Goal: Task Accomplishment & Management: Manage account settings

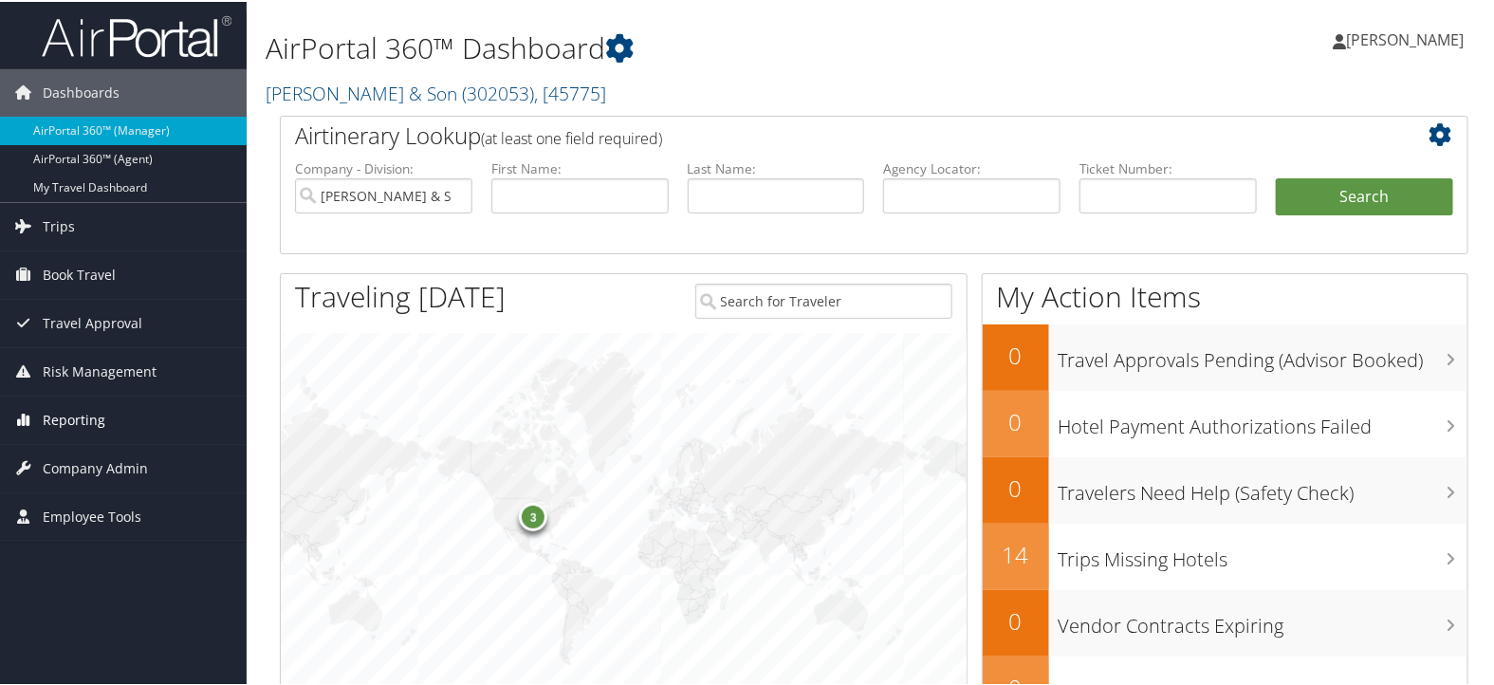
click at [90, 415] on span "Reporting" at bounding box center [74, 418] width 63 height 47
click at [74, 542] on span "Company Admin" at bounding box center [95, 551] width 105 height 47
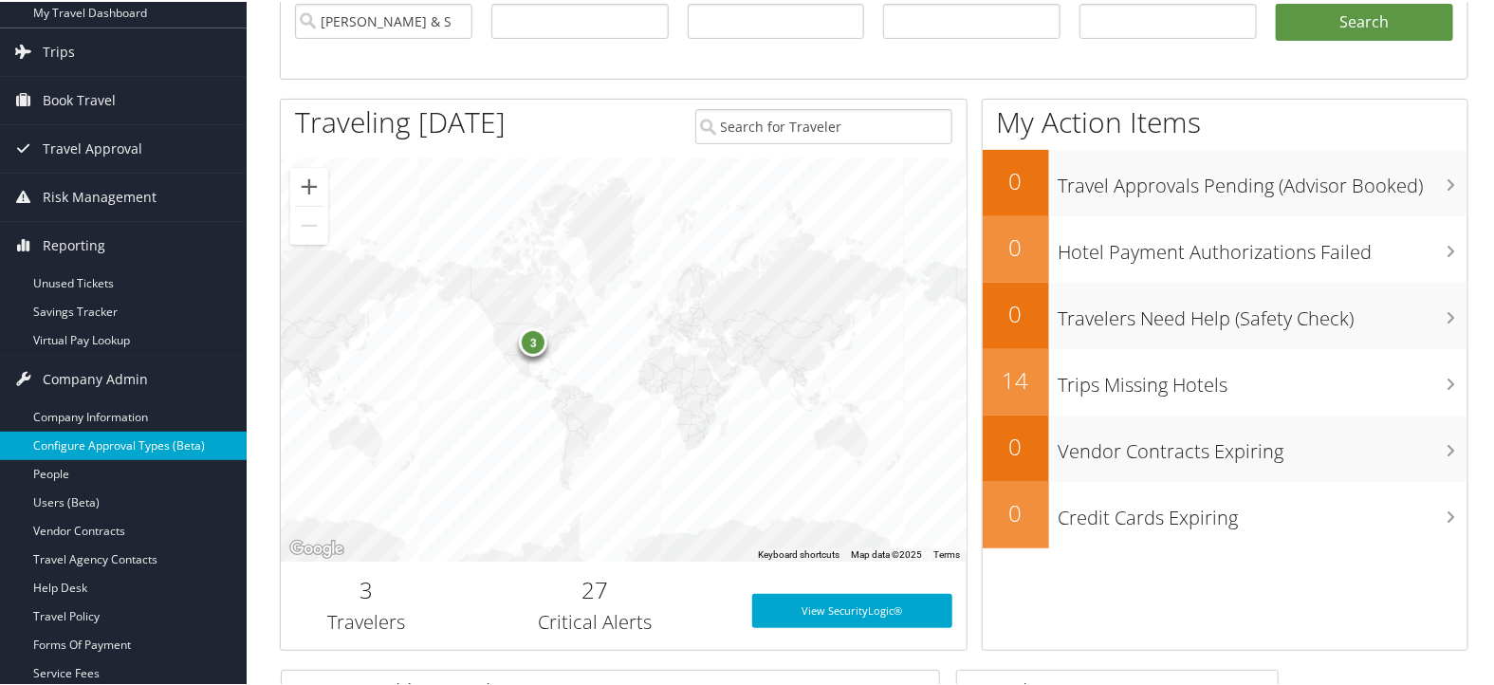
scroll to position [211, 0]
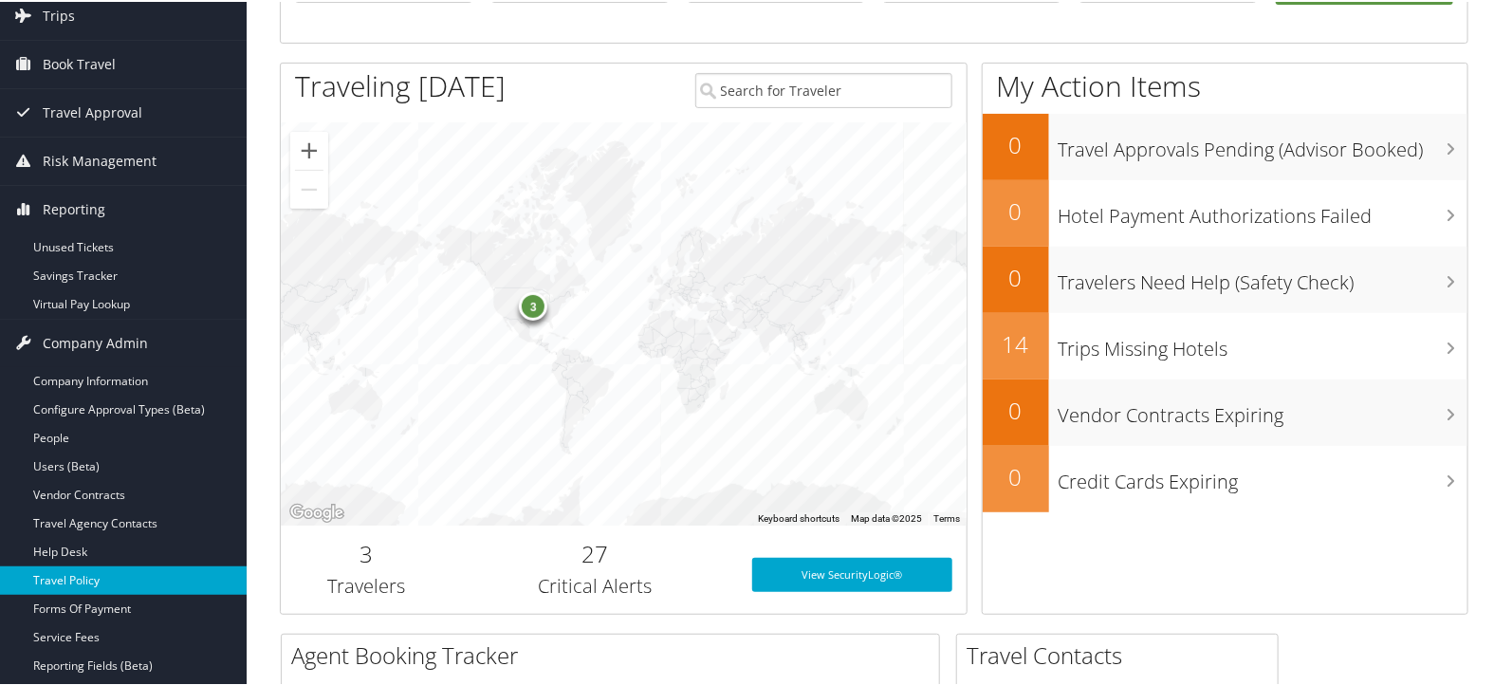
click at [97, 576] on link "Travel Policy" at bounding box center [123, 578] width 247 height 28
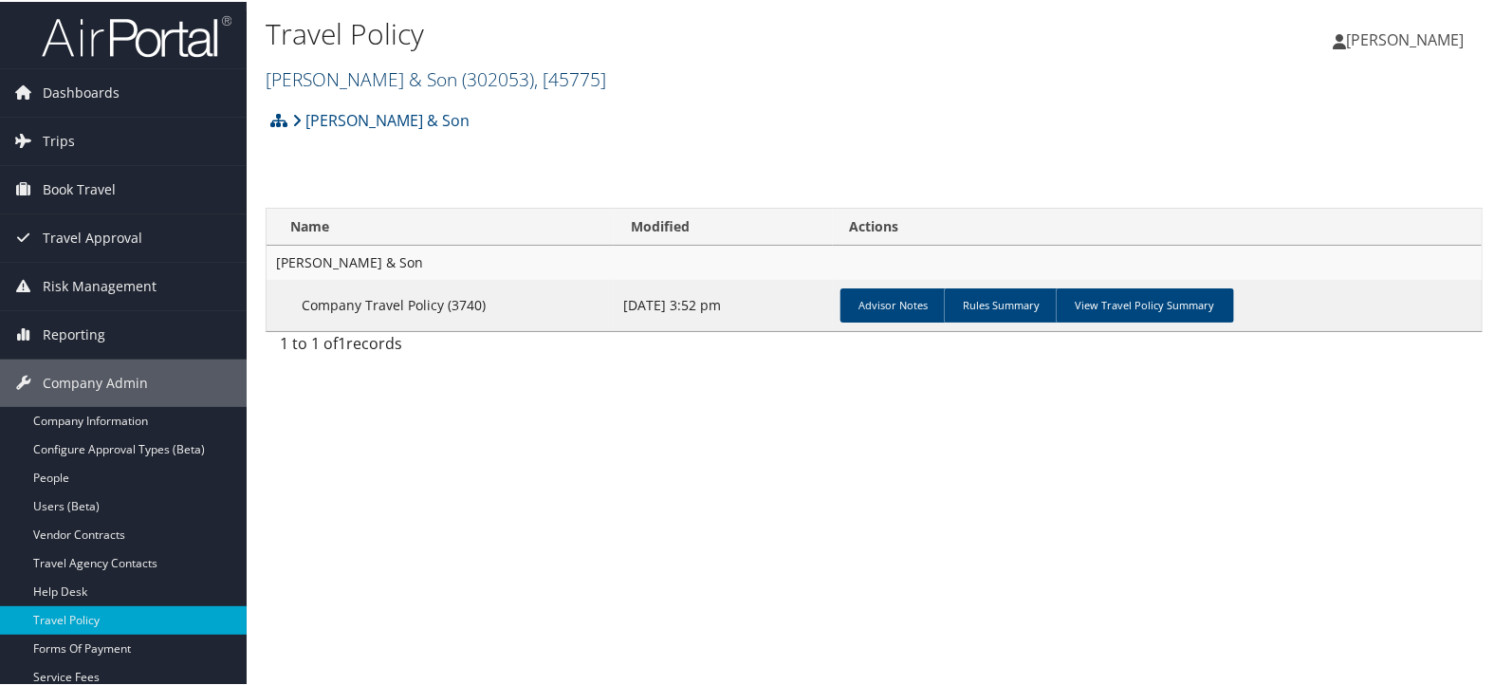
click at [473, 80] on span "( 302053 )" at bounding box center [498, 77] width 72 height 26
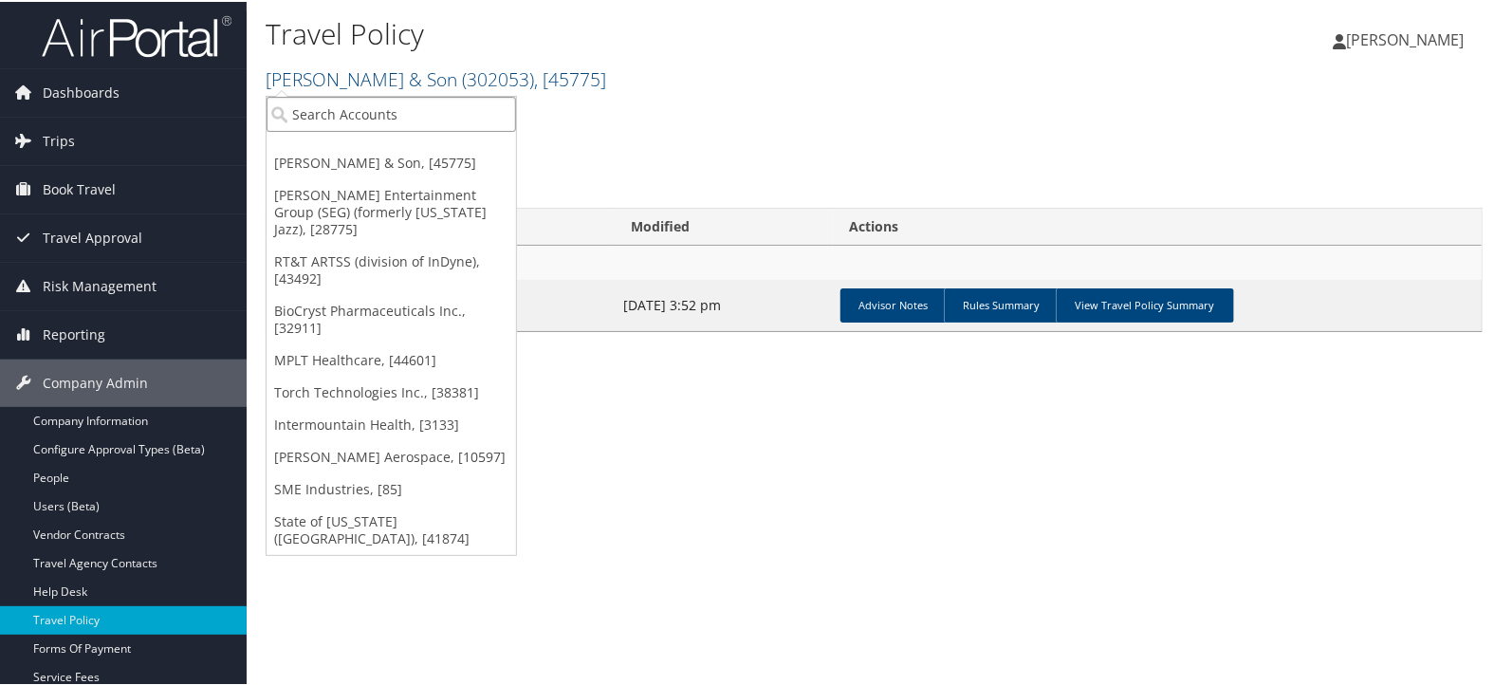
click at [451, 102] on input "search" at bounding box center [391, 112] width 249 height 35
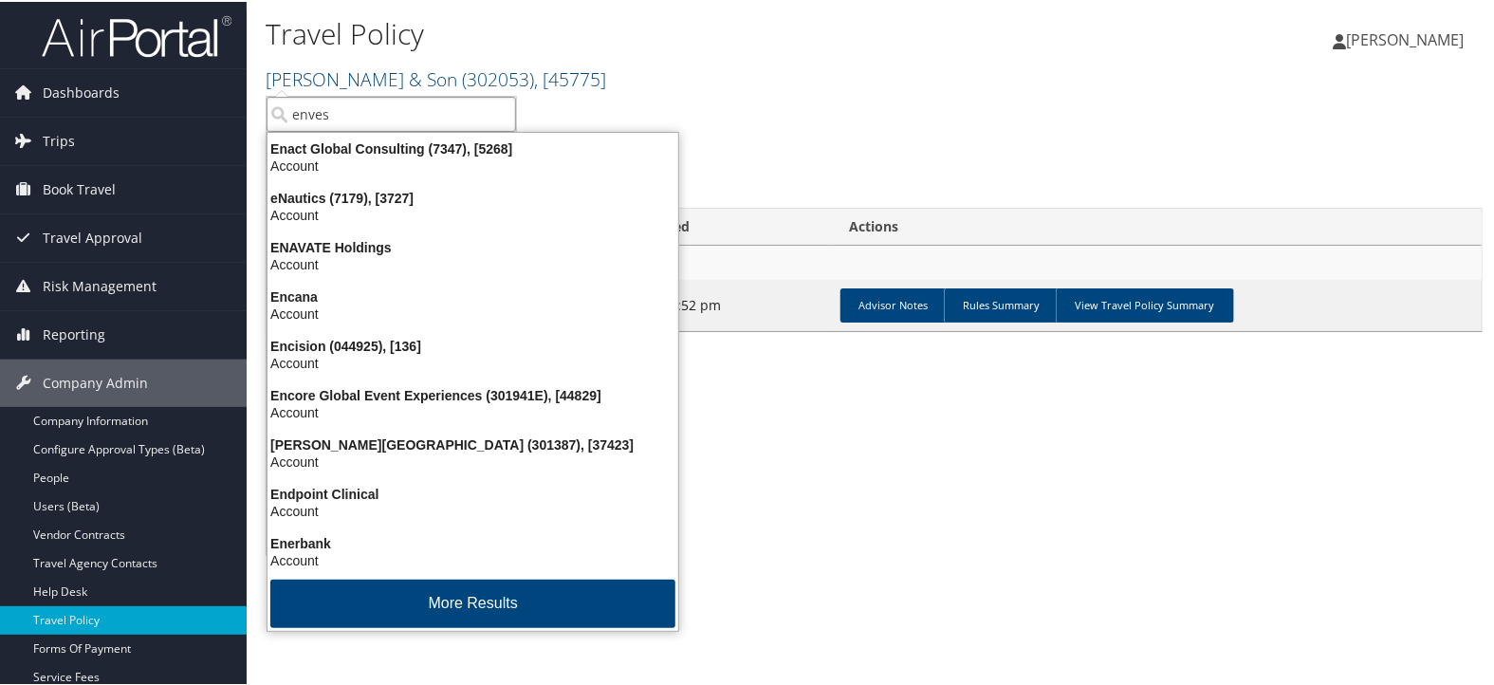
type input "envest"
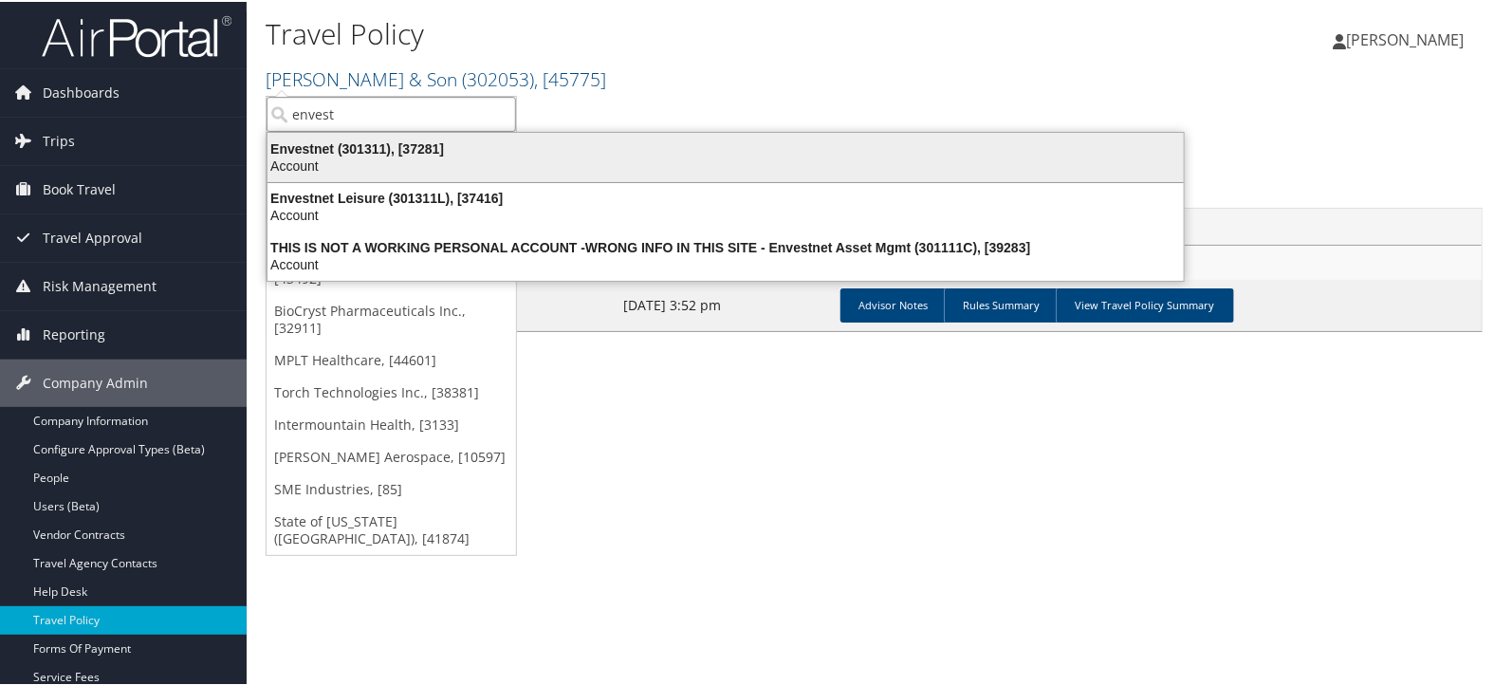
click at [446, 156] on div "Account" at bounding box center [725, 164] width 939 height 17
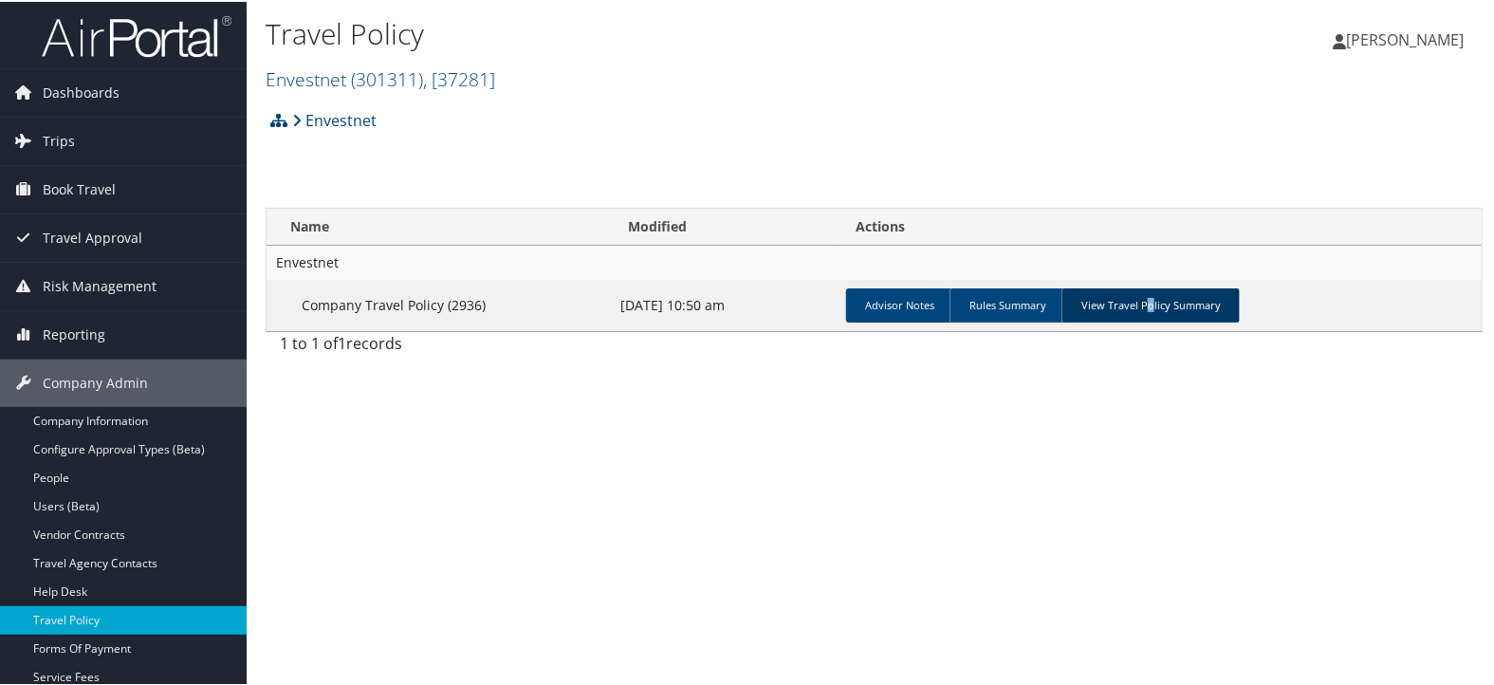
click at [1142, 307] on link "View Travel Policy Summary" at bounding box center [1150, 303] width 178 height 34
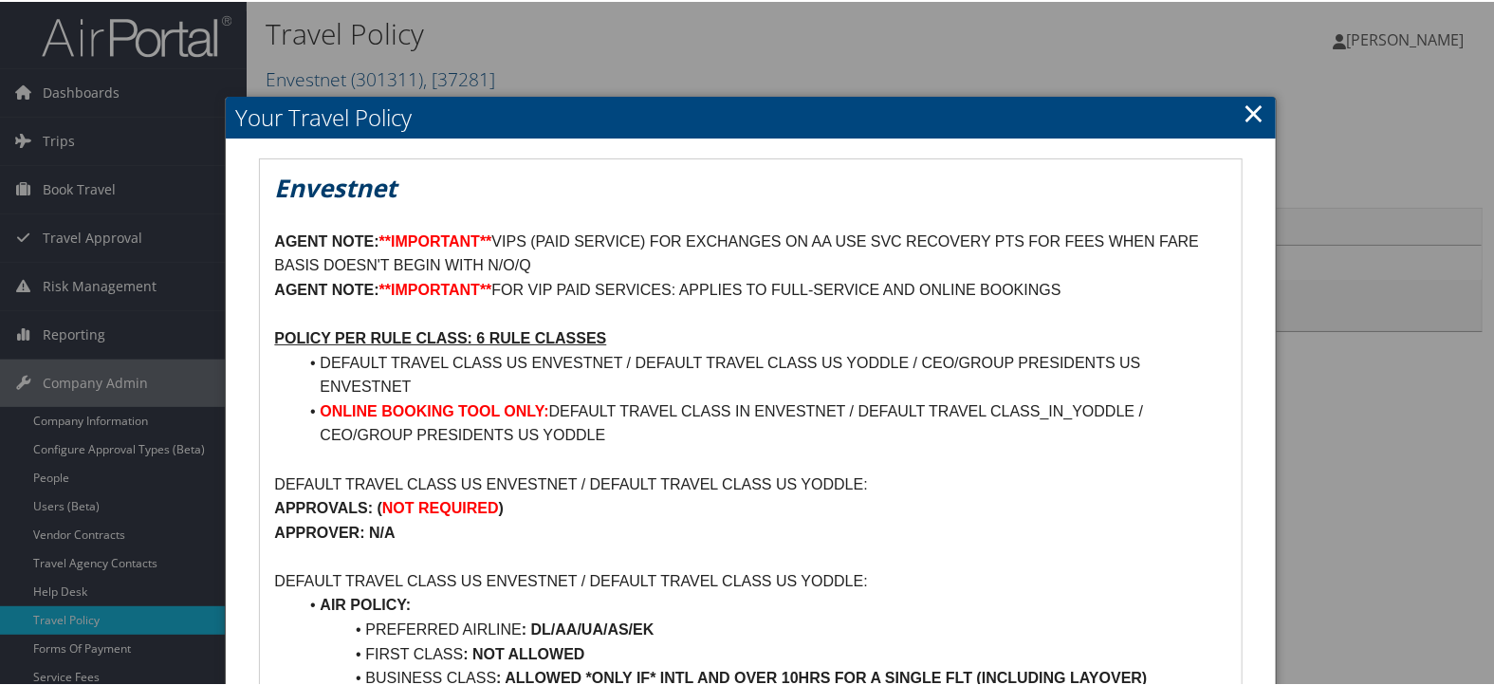
click at [1244, 109] on link "×" at bounding box center [1254, 111] width 22 height 38
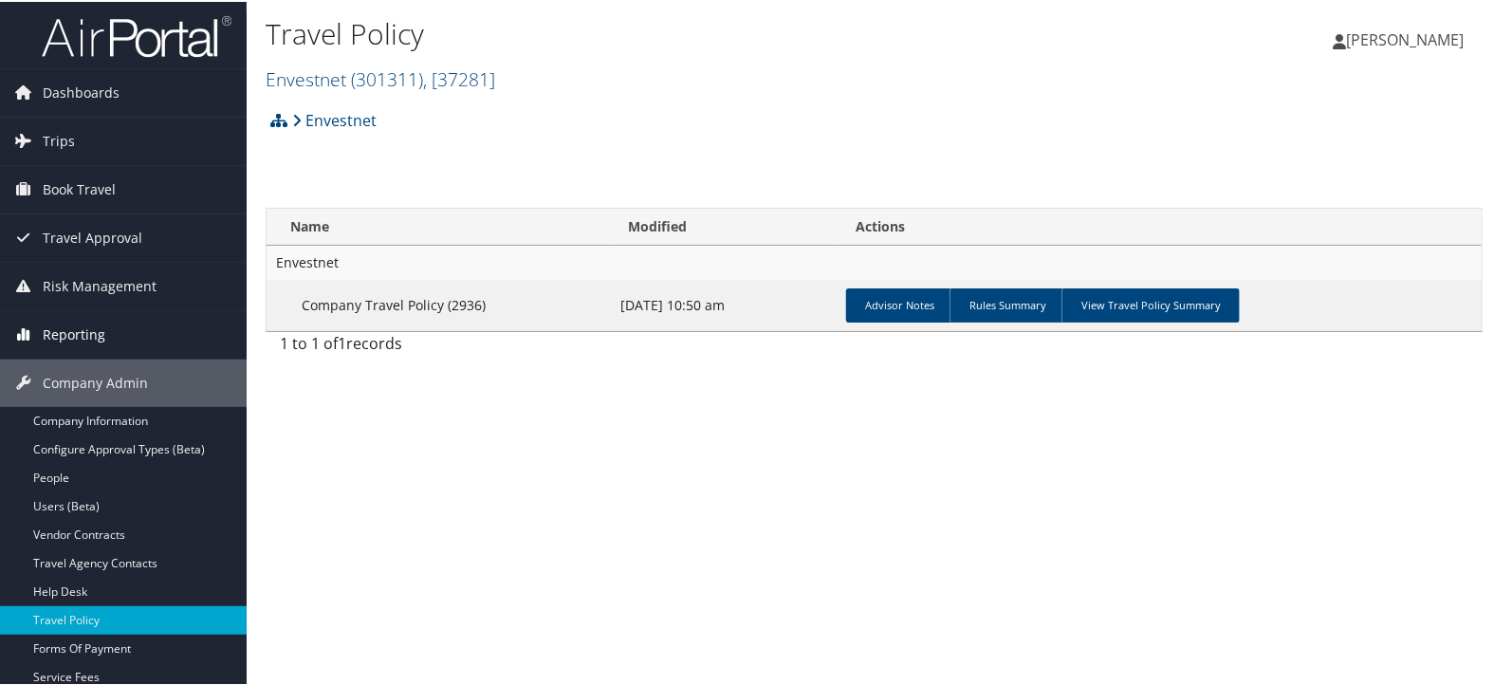
click at [96, 341] on span "Reporting" at bounding box center [74, 332] width 63 height 47
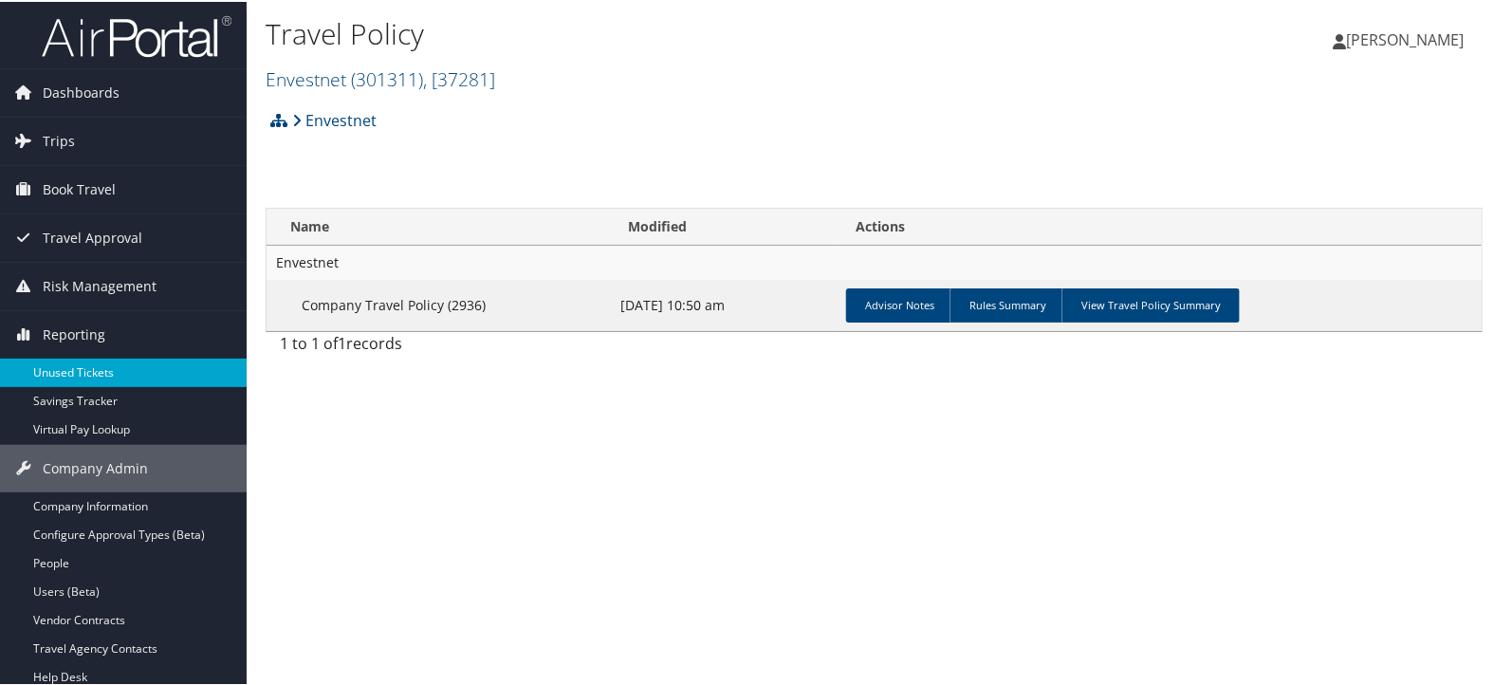
click at [85, 365] on link "Unused Tickets" at bounding box center [123, 371] width 247 height 28
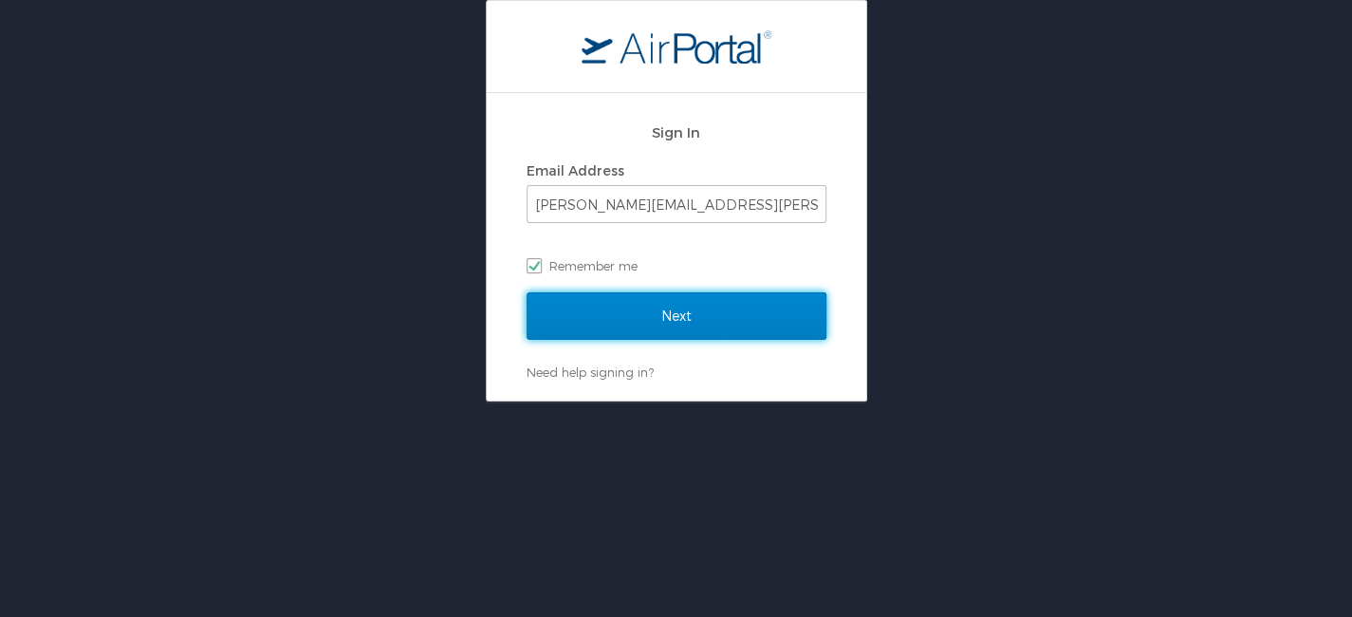
click at [676, 312] on input "Next" at bounding box center [676, 315] width 300 height 47
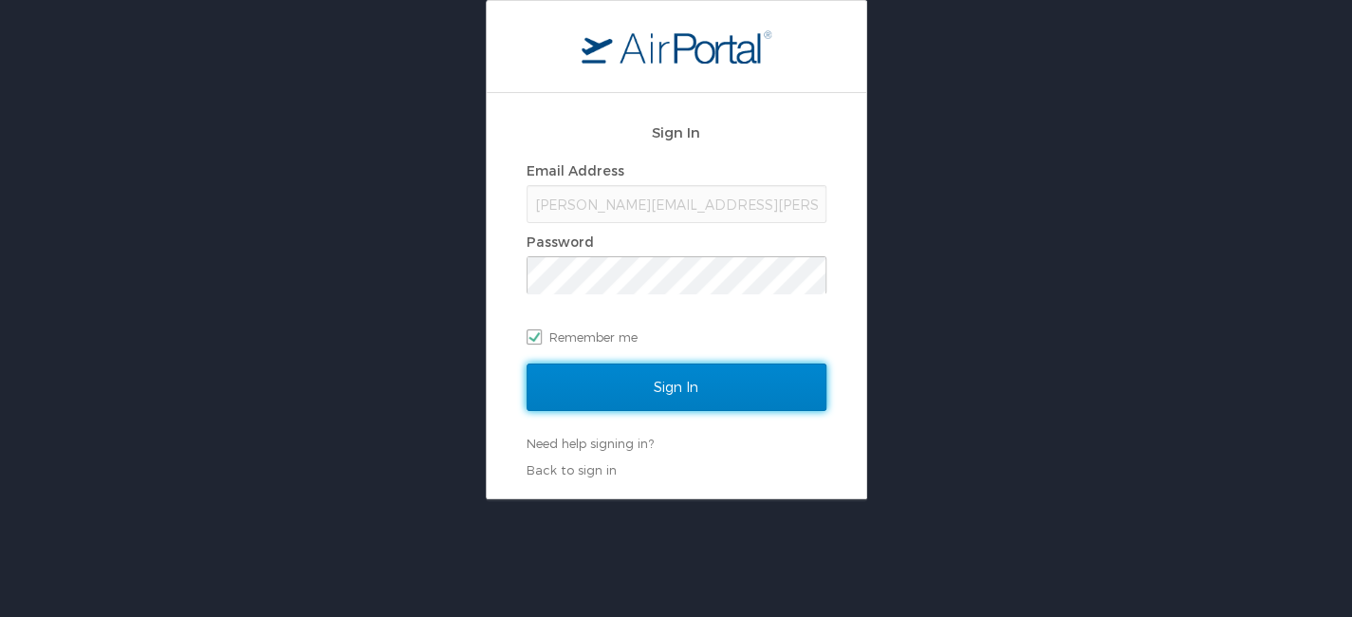
click at [669, 367] on input "Sign In" at bounding box center [676, 386] width 300 height 47
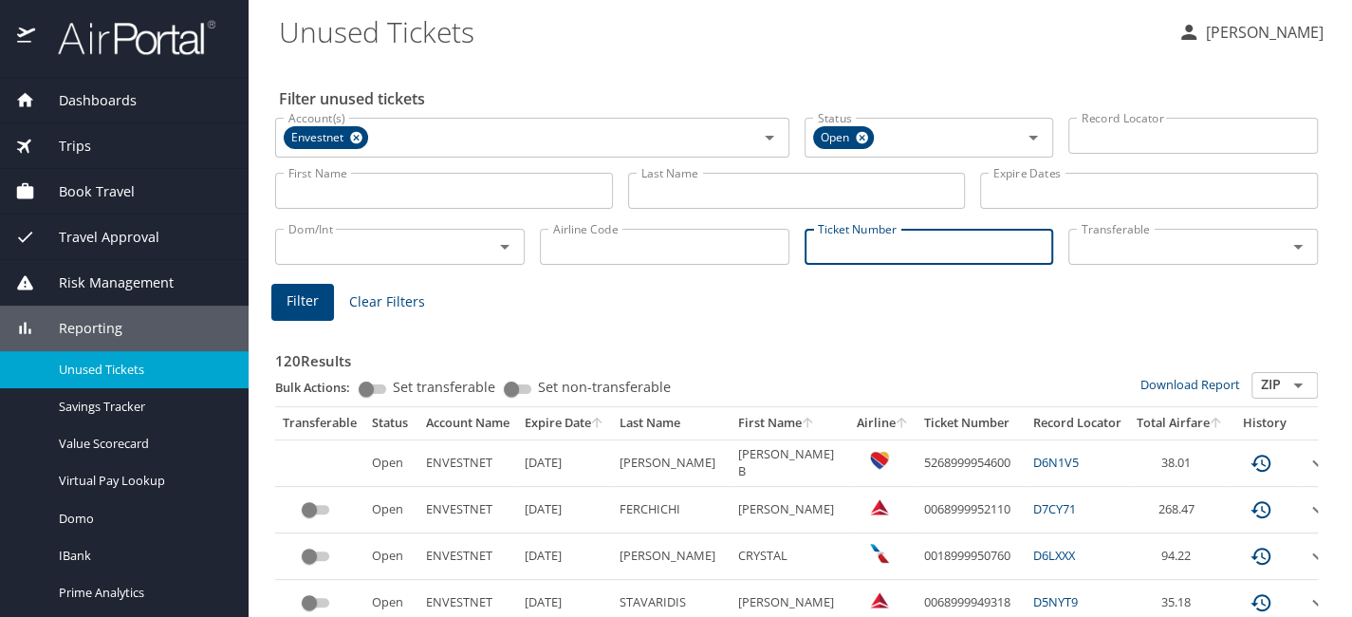
click at [844, 238] on input "Ticket Number" at bounding box center [928, 247] width 249 height 36
paste input "0017310007605"
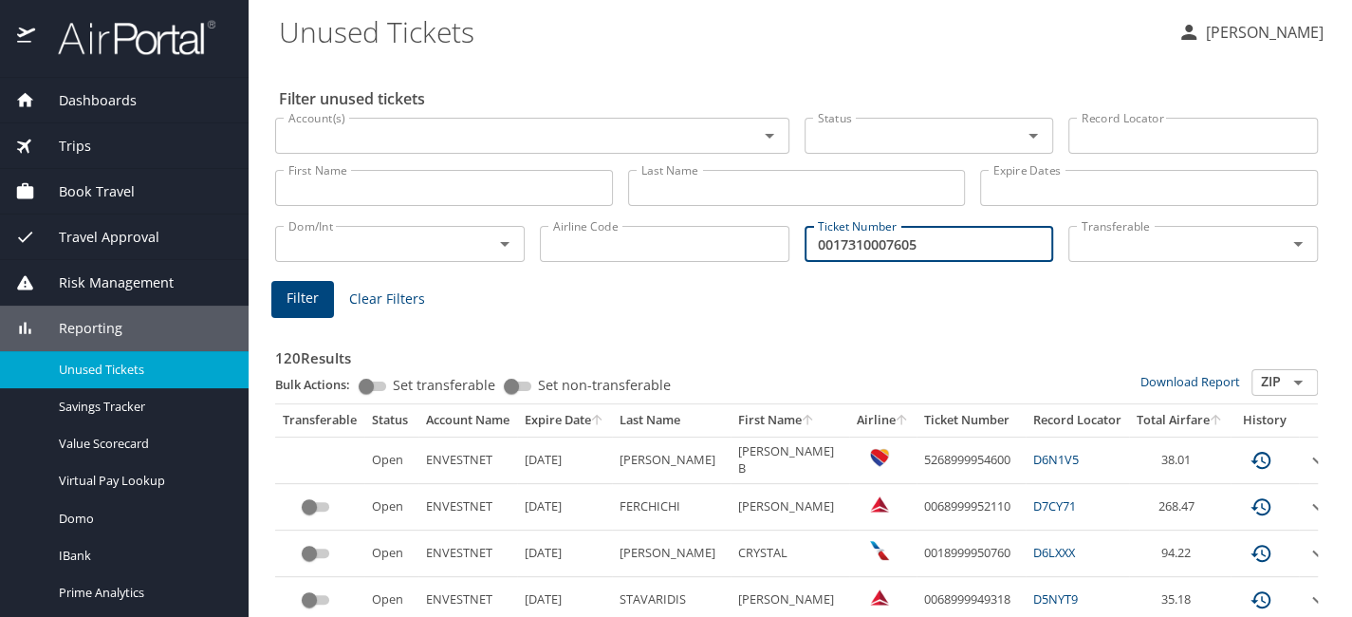
type input "0017310007605"
click at [298, 297] on span "Filter" at bounding box center [302, 298] width 32 height 24
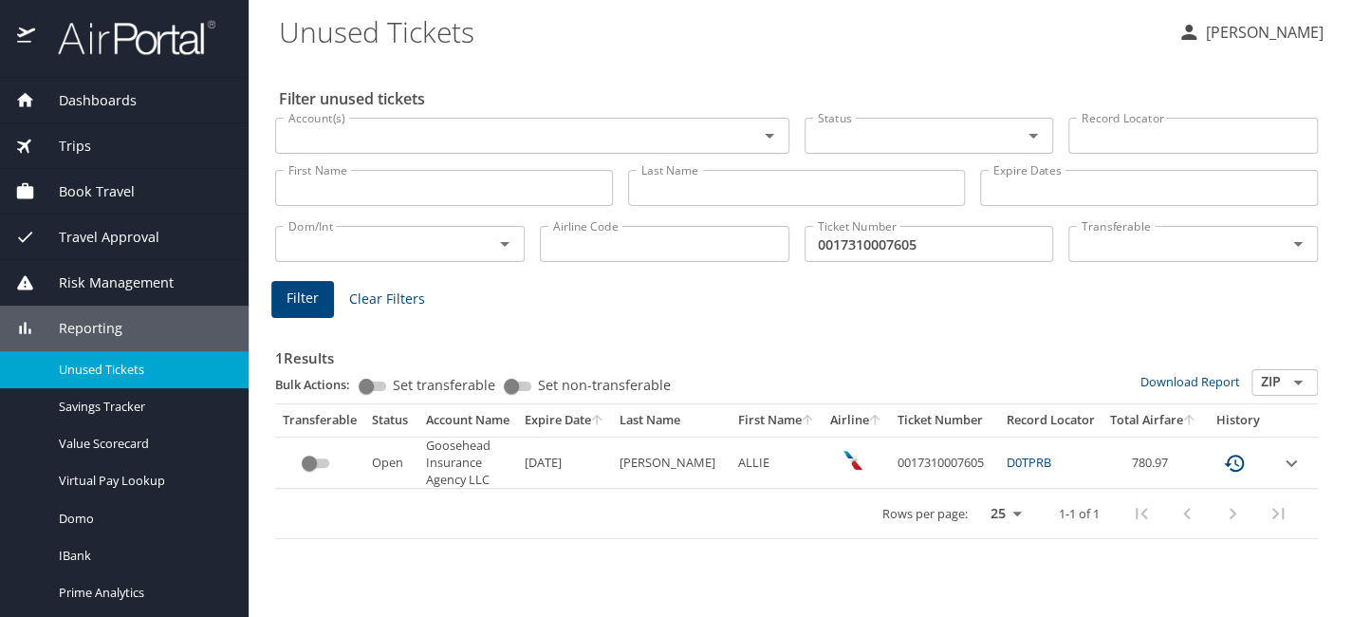
click at [93, 144] on div "Trips" at bounding box center [124, 146] width 218 height 21
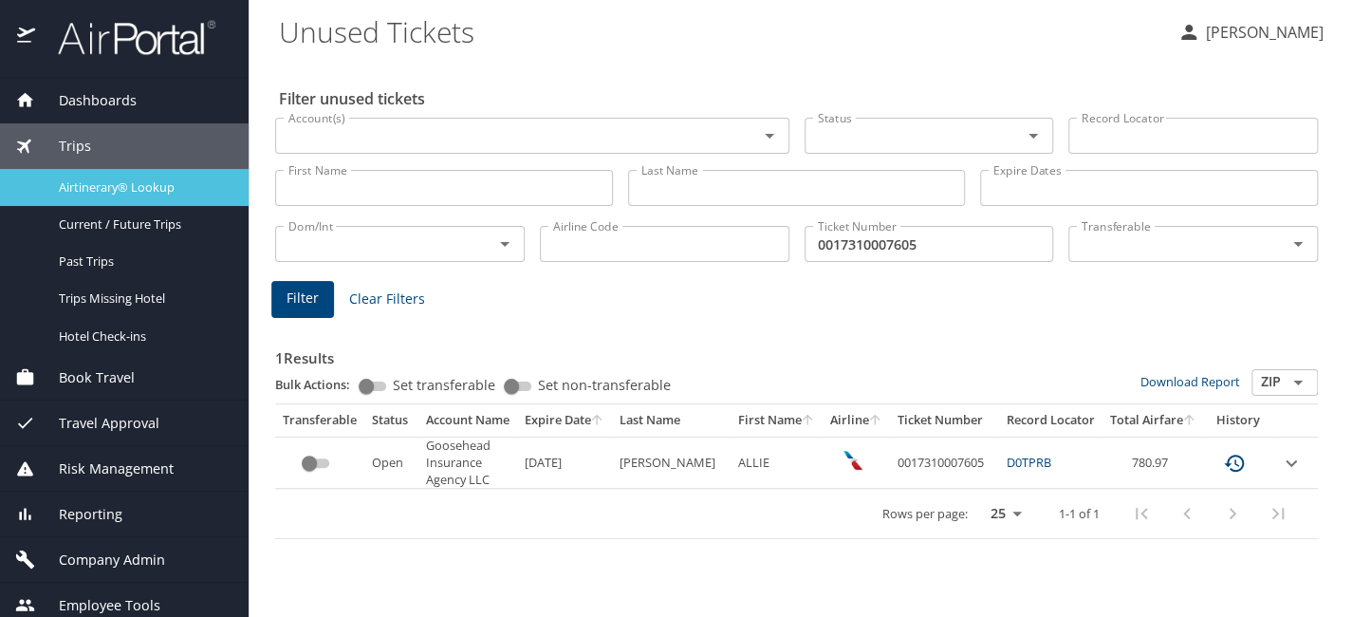
click at [90, 181] on span "Airtinerary® Lookup" at bounding box center [142, 187] width 167 height 18
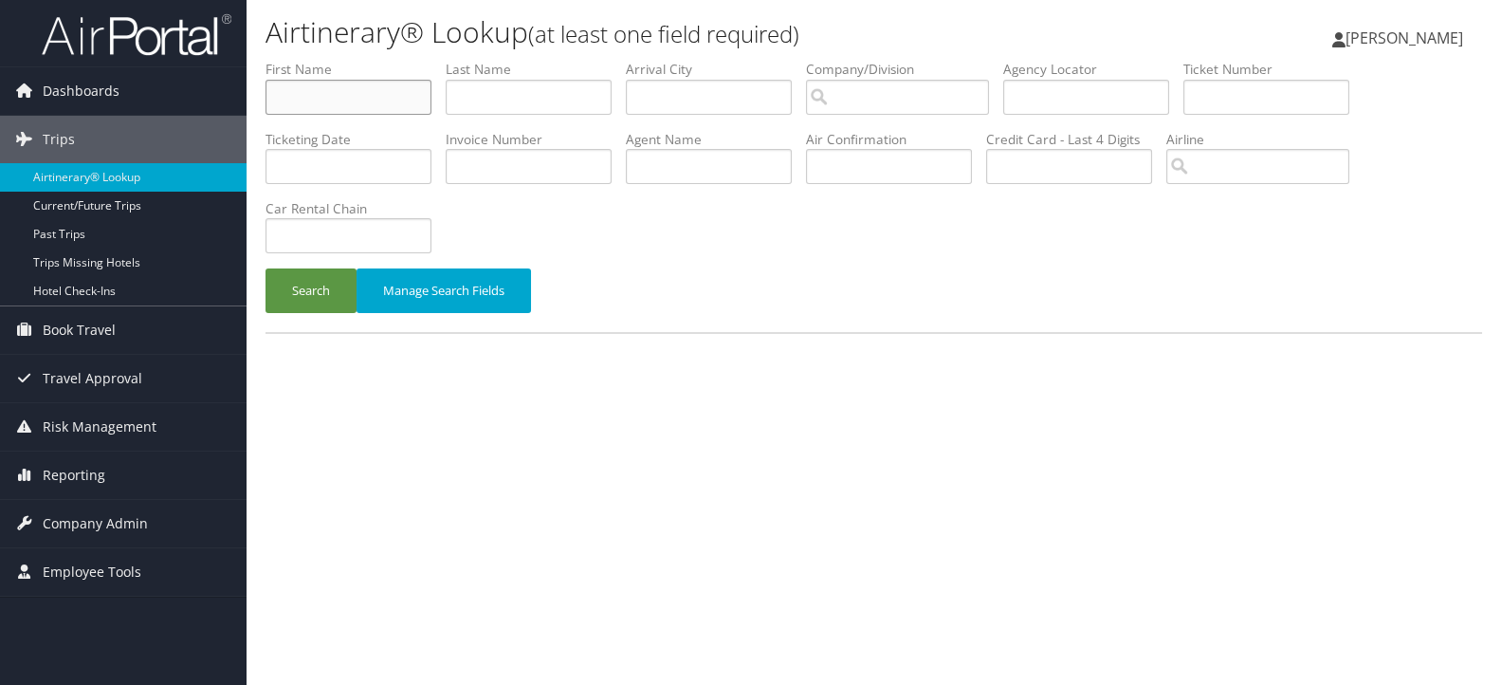
click at [407, 103] on input "text" at bounding box center [349, 97] width 166 height 35
type input "[PERSON_NAME]"
type input "burnett"
click at [304, 293] on button "Search" at bounding box center [311, 290] width 91 height 45
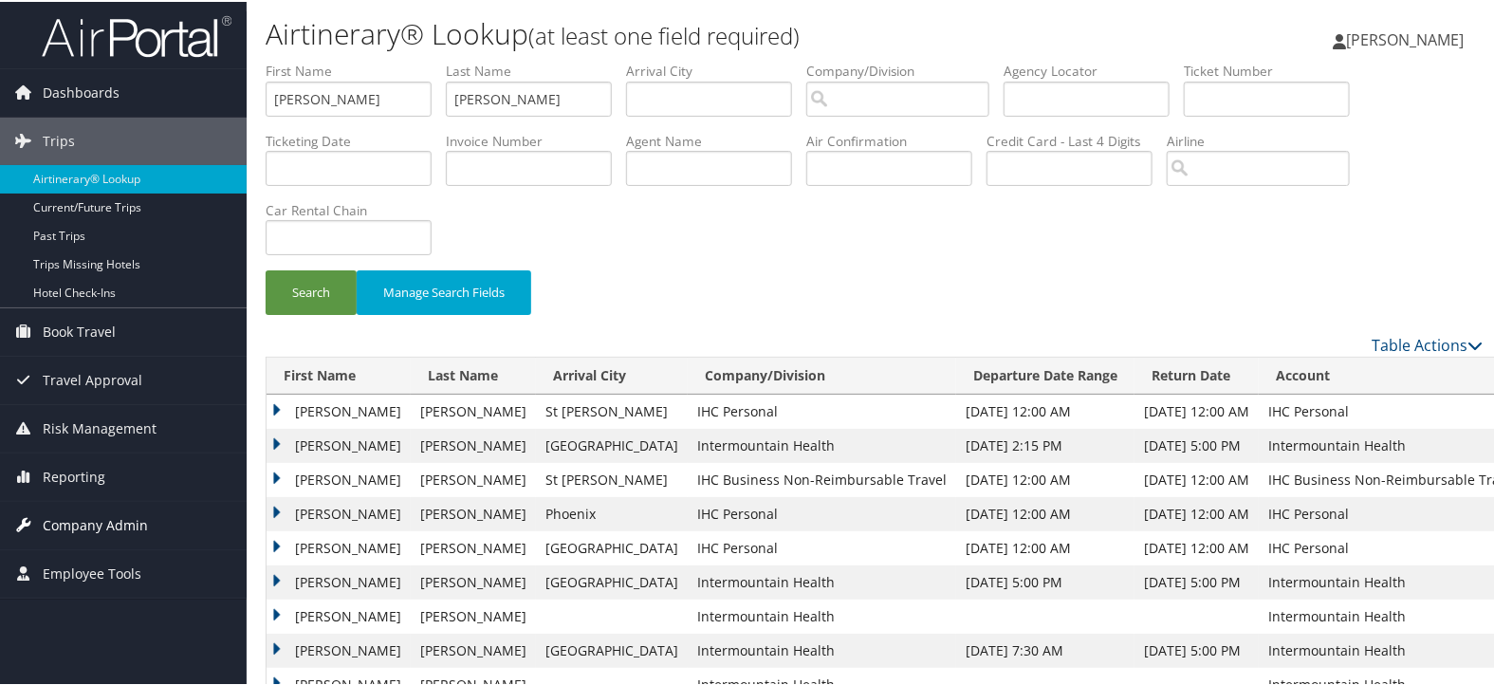
click at [128, 515] on span "Company Admin" at bounding box center [95, 523] width 105 height 47
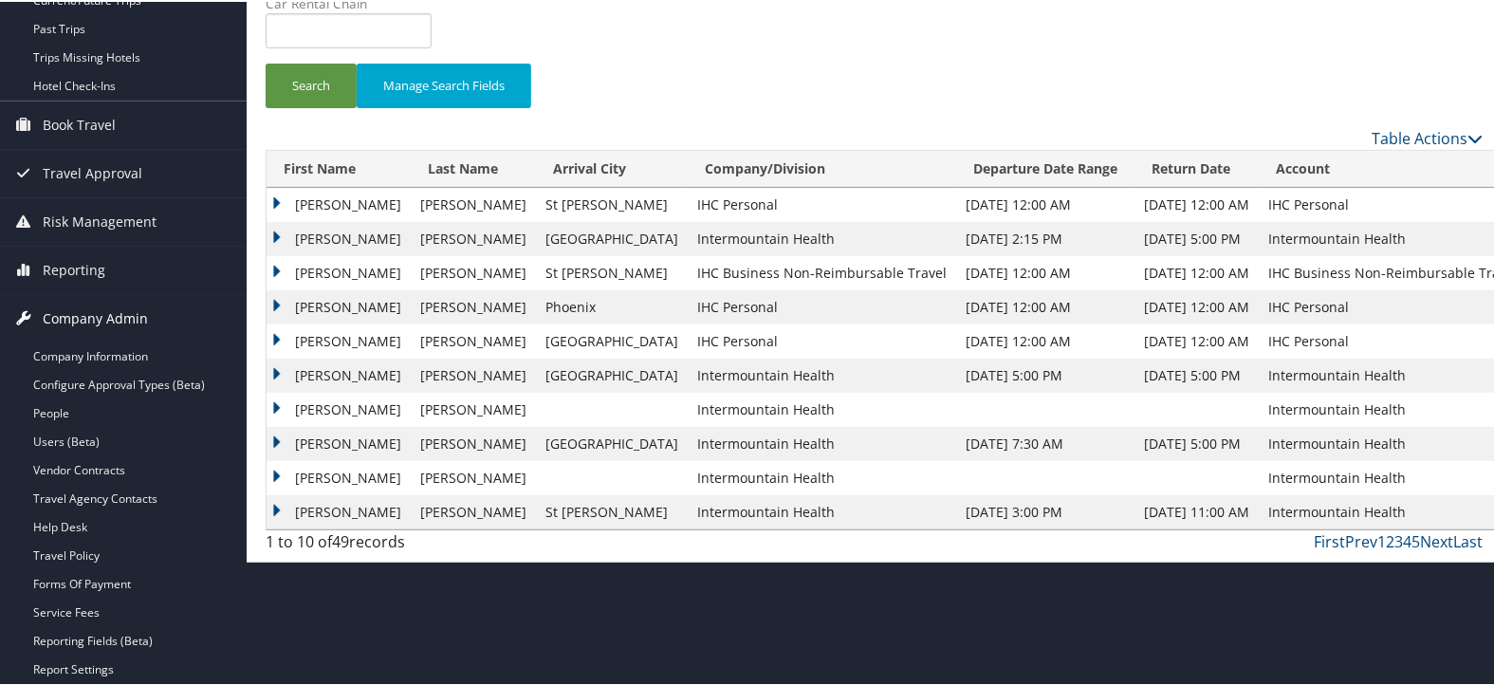
scroll to position [211, 0]
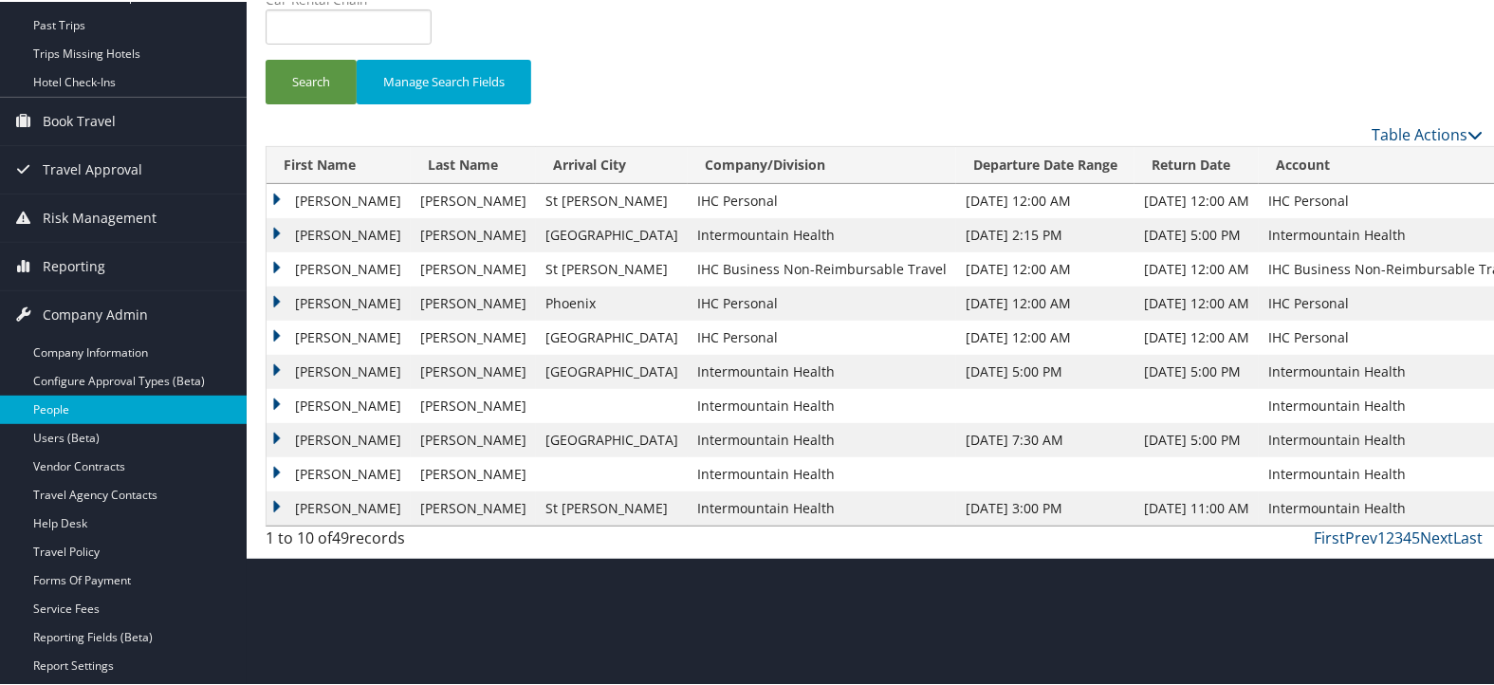
click at [120, 408] on link "People" at bounding box center [123, 408] width 247 height 28
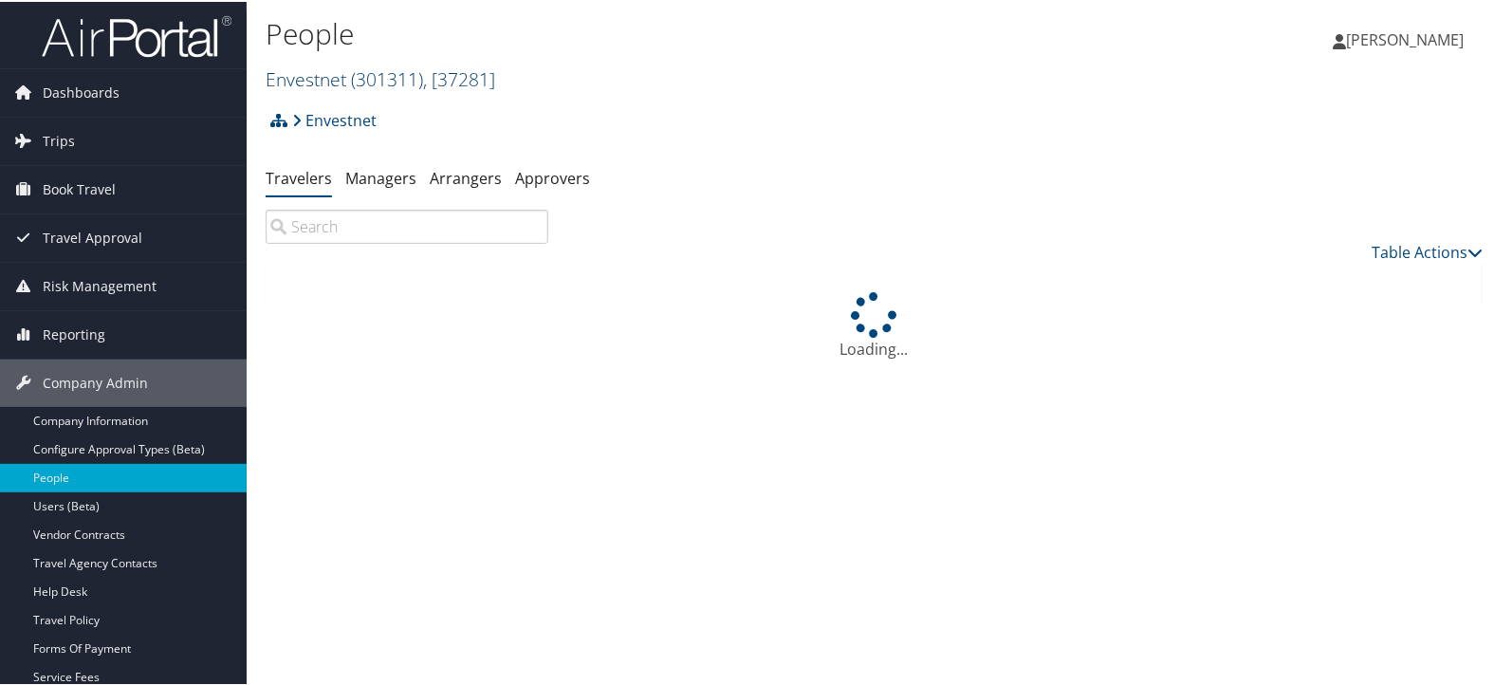
click at [392, 74] on span "( 301311 )" at bounding box center [387, 77] width 72 height 26
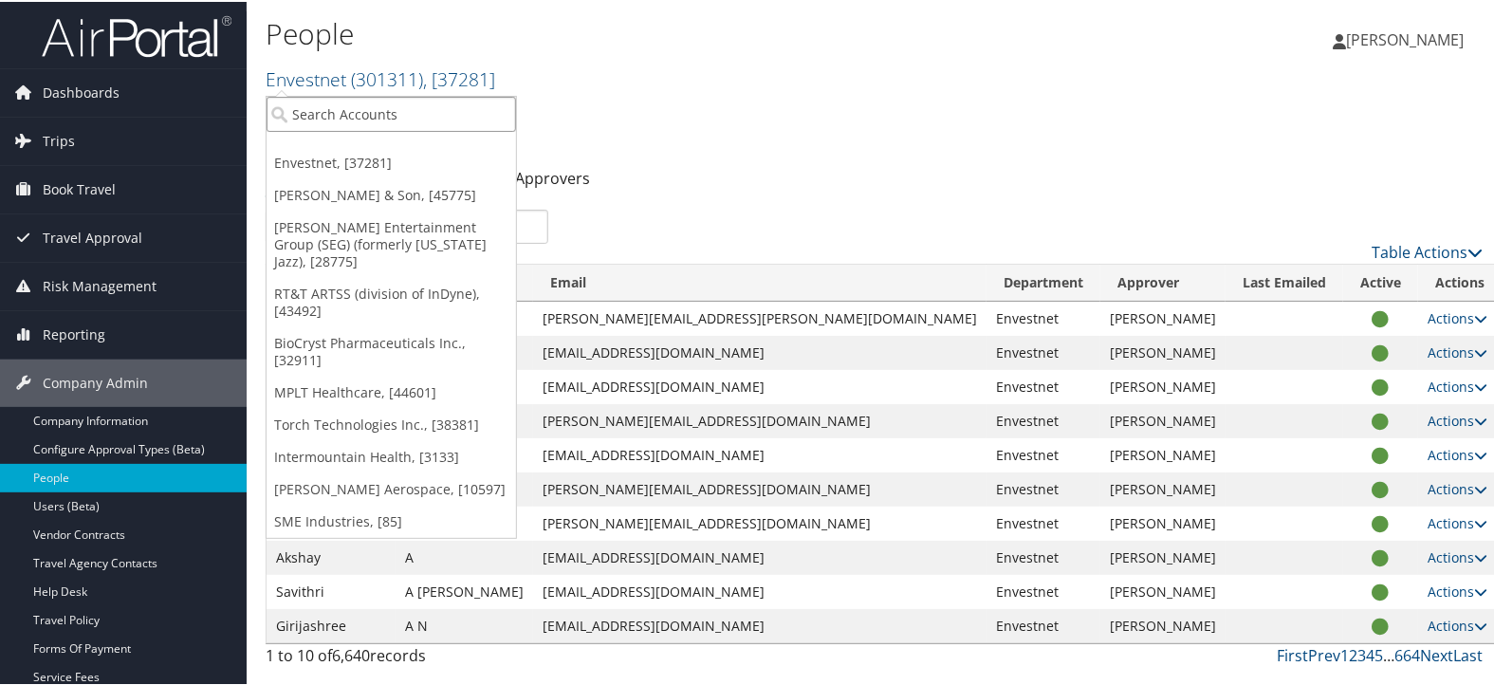
click at [396, 101] on input "search" at bounding box center [391, 112] width 249 height 35
type input "state of col"
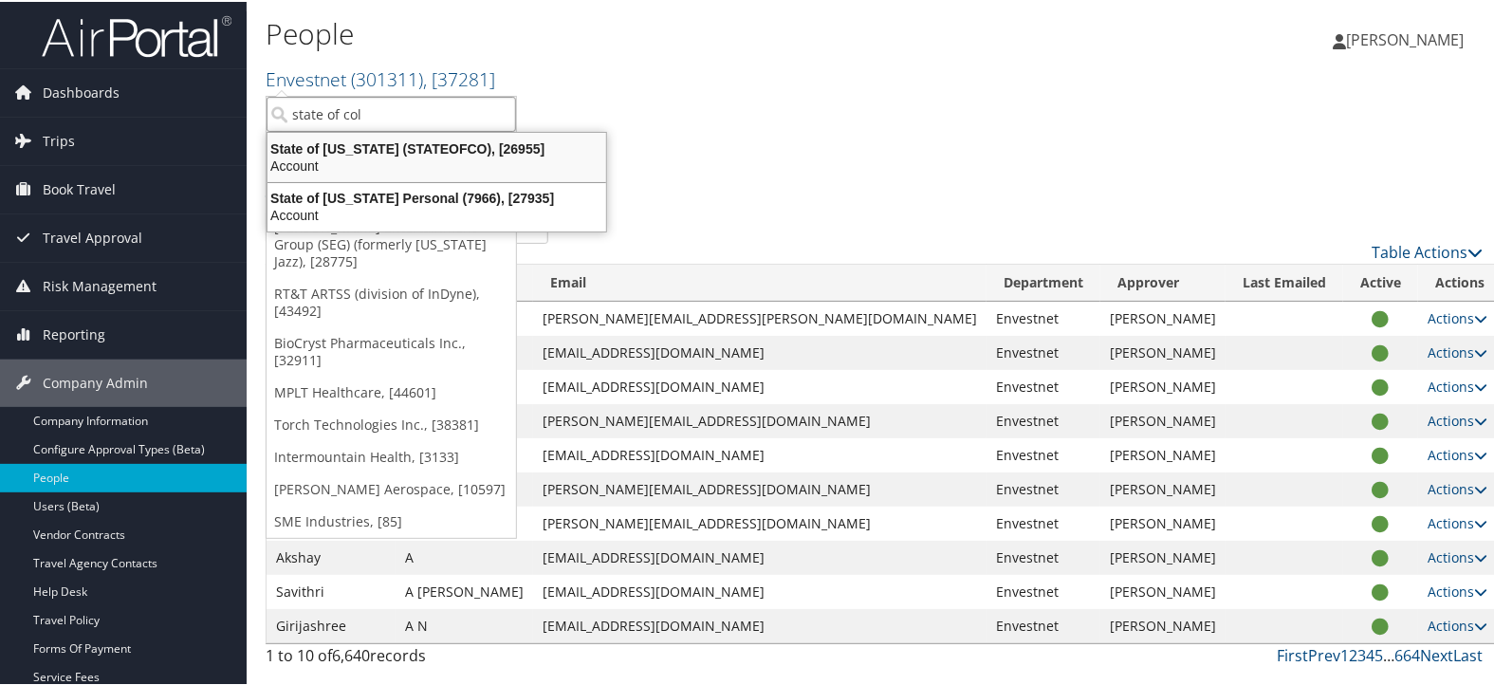
click at [404, 142] on div "State of Colorado (STATEOFCO), [26955]" at bounding box center [436, 146] width 361 height 17
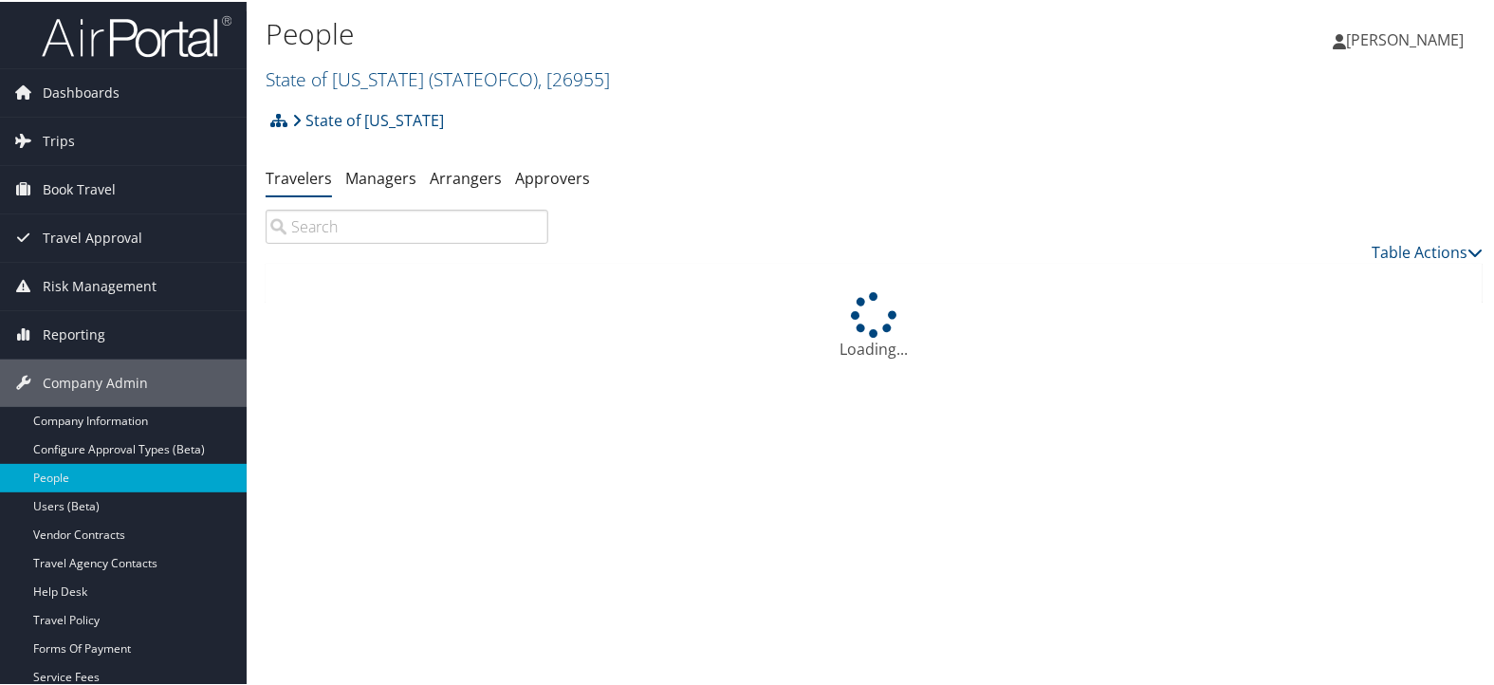
click at [336, 230] on input "search" at bounding box center [407, 225] width 283 height 34
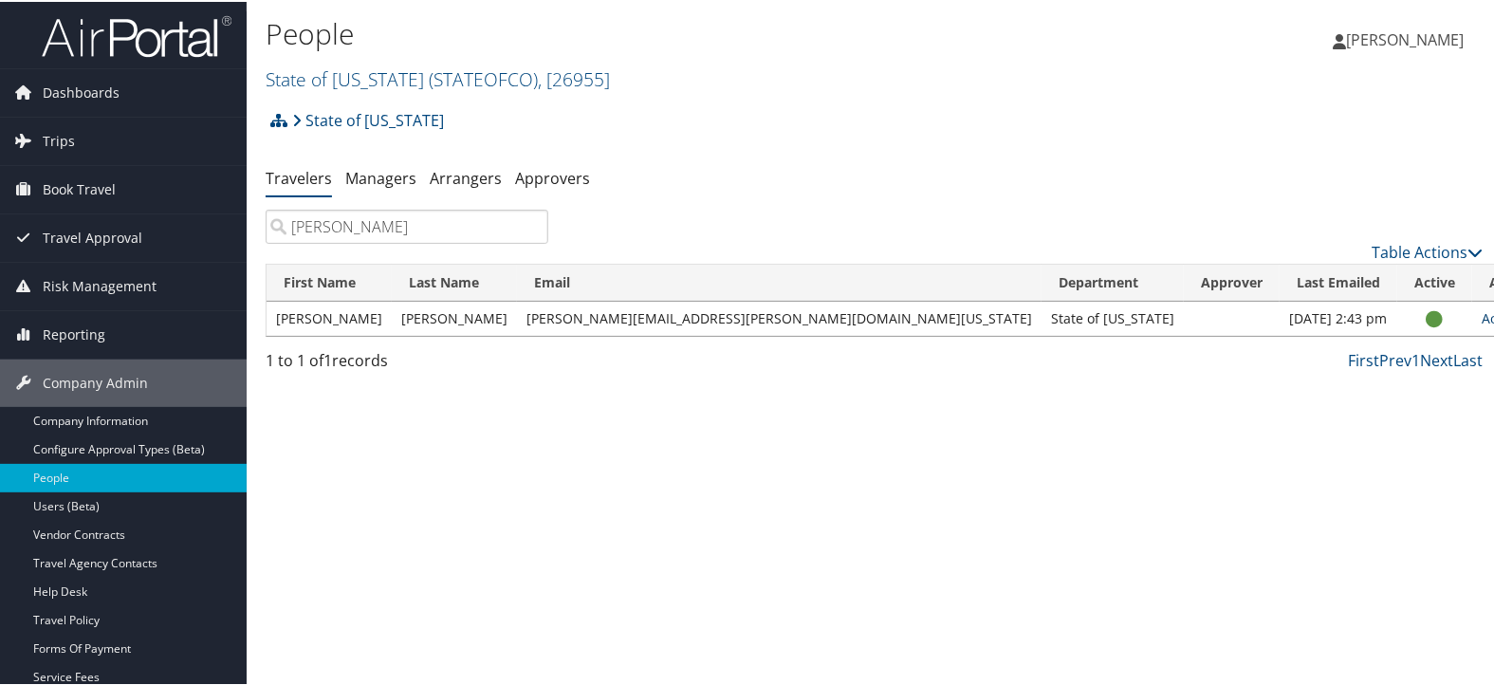
type input "[PERSON_NAME]"
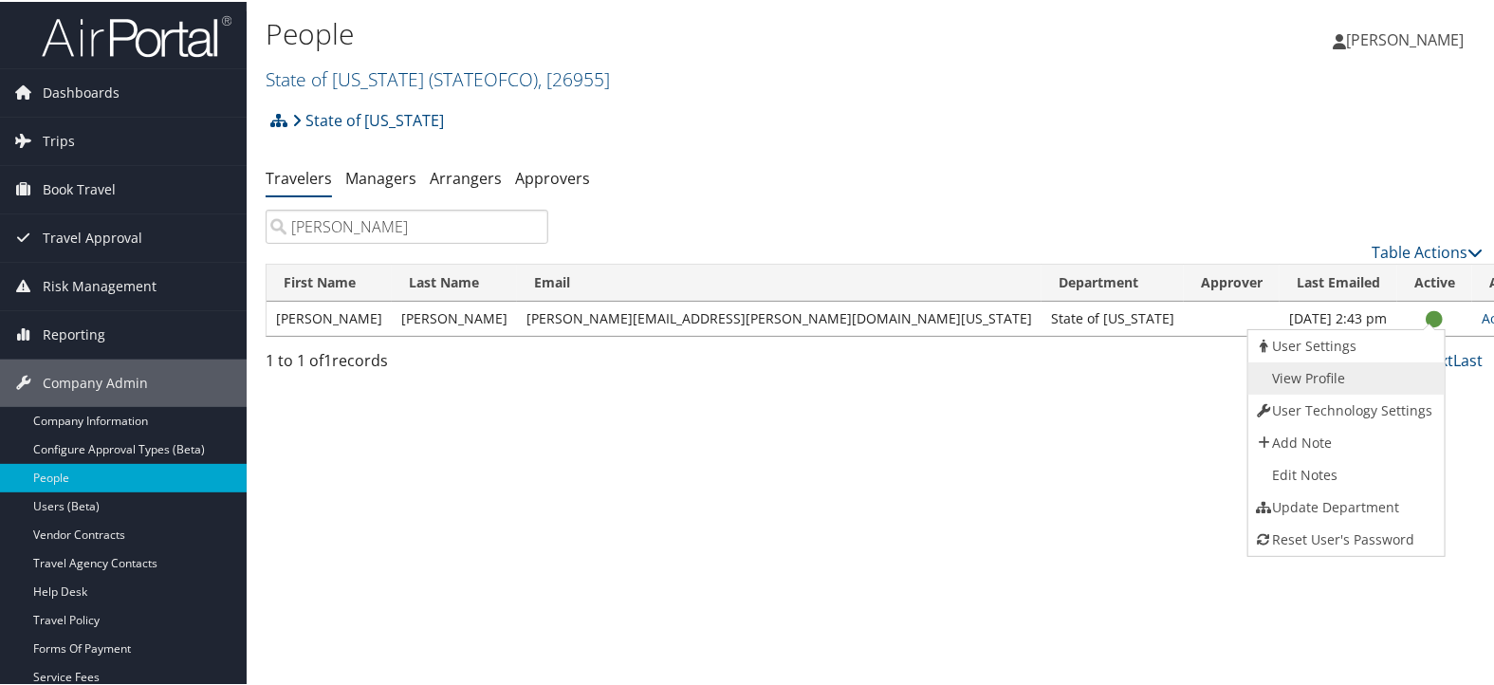
click at [1389, 386] on link "View Profile" at bounding box center [1344, 376] width 193 height 32
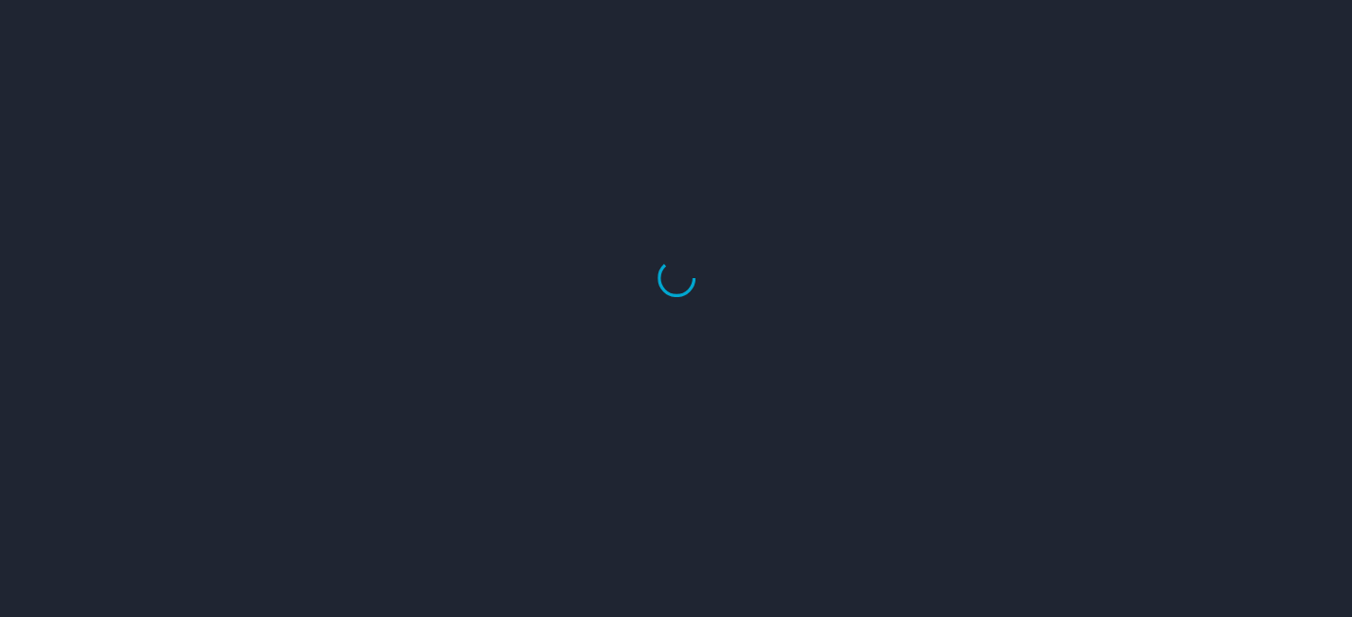
select select "US"
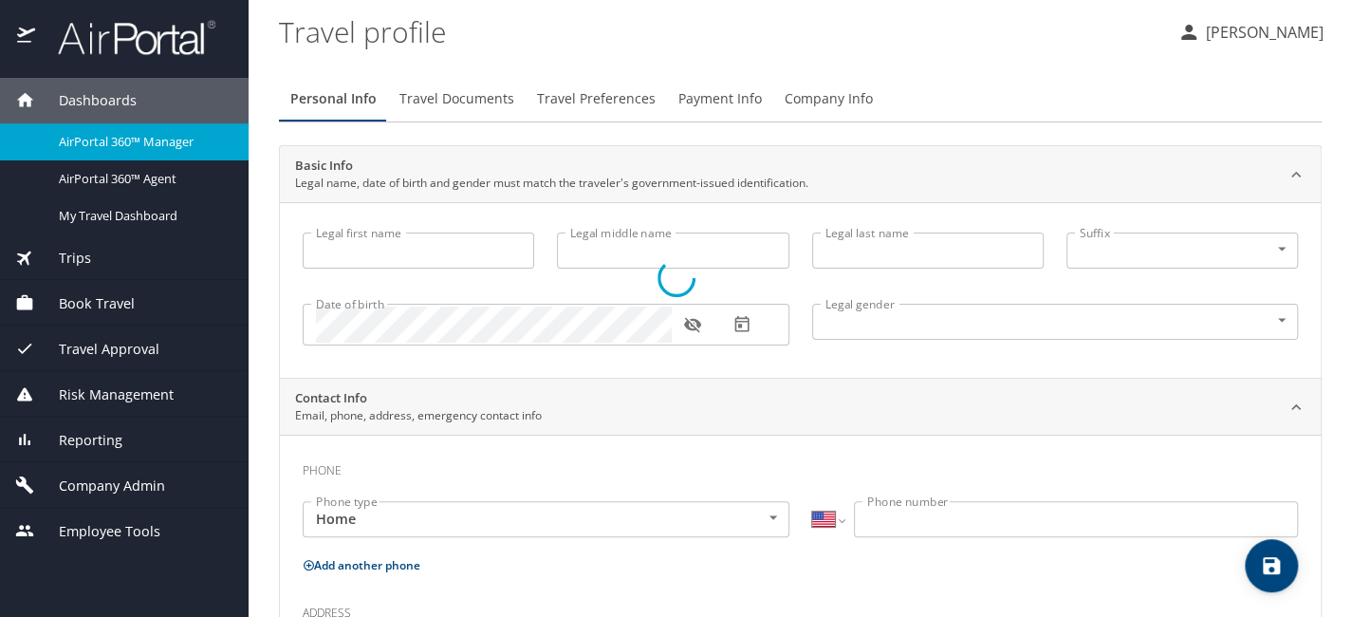
type input "Peter"
type input "Brabant"
type input "Dupree"
type input "Male"
type input "Ariana"
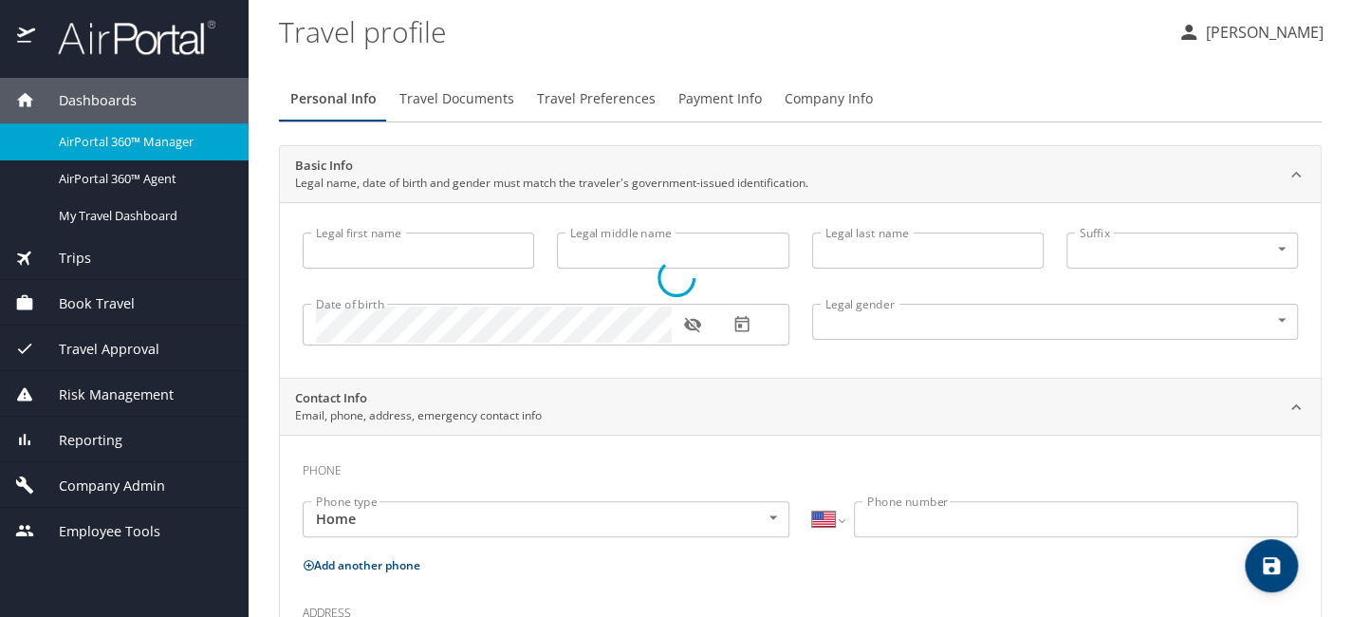
type input "Harner"
type input "(720) 299-4705"
select select "US"
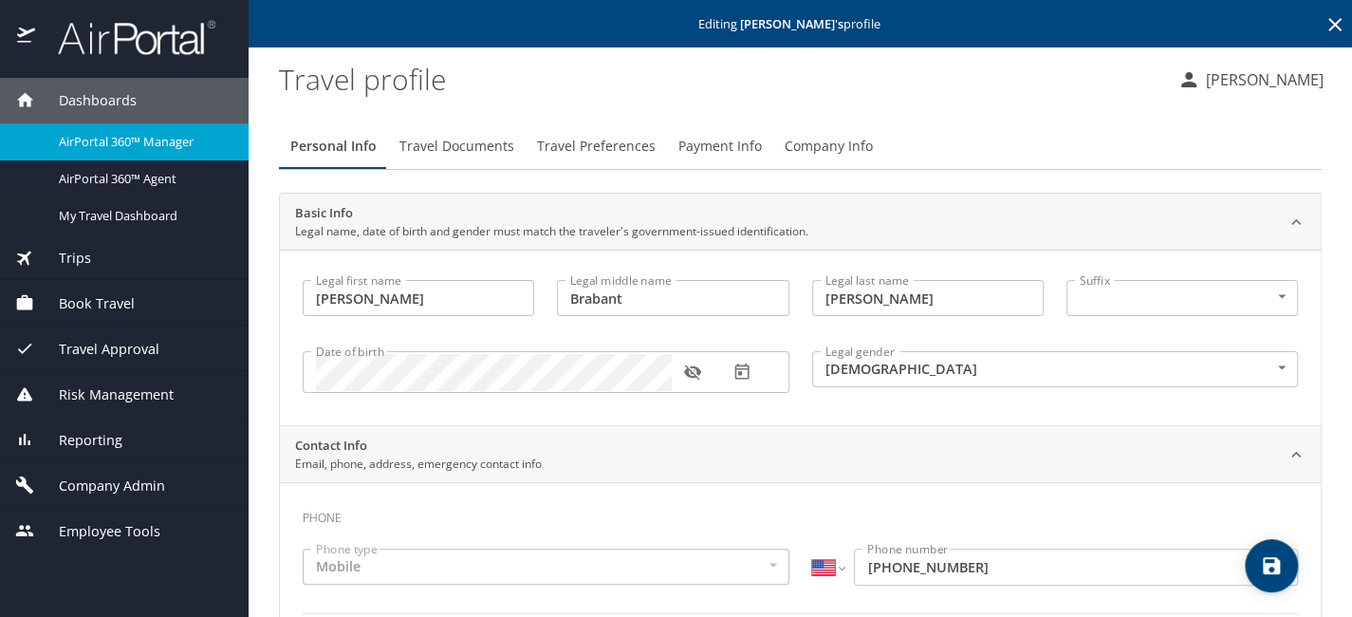
click at [695, 368] on icon "button" at bounding box center [692, 372] width 17 height 15
click at [136, 476] on span "Company Admin" at bounding box center [100, 485] width 130 height 21
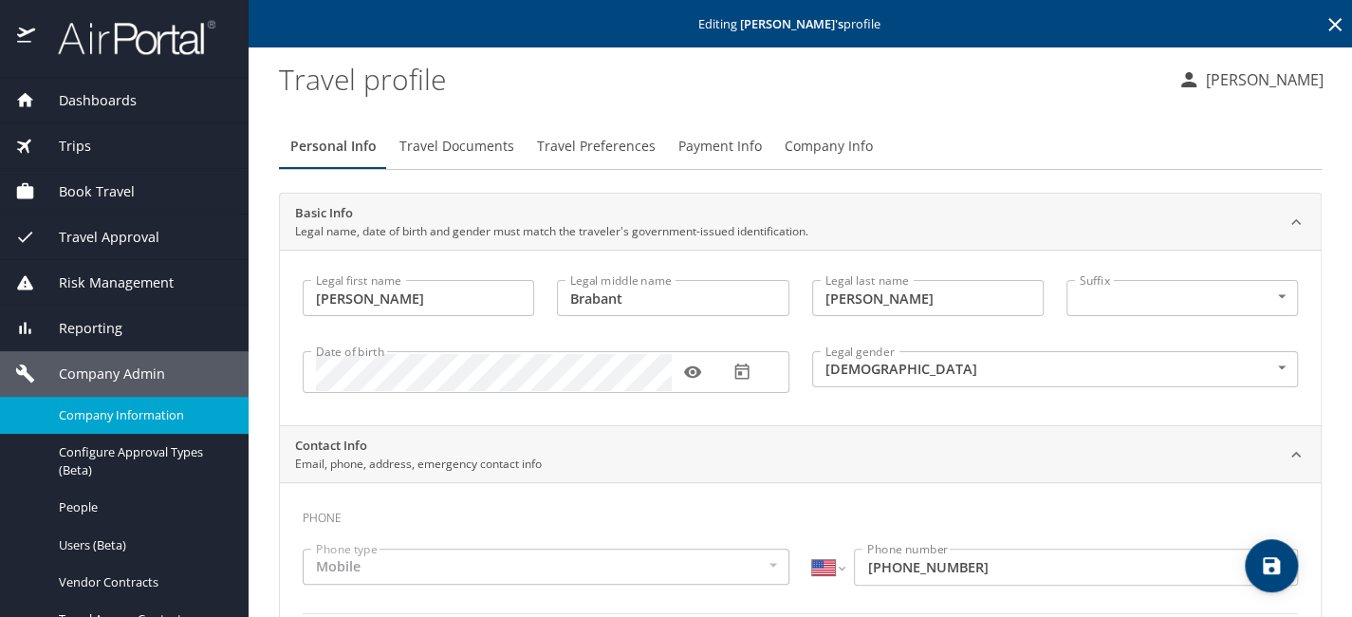
click at [152, 414] on span "Company Information" at bounding box center [142, 415] width 167 height 18
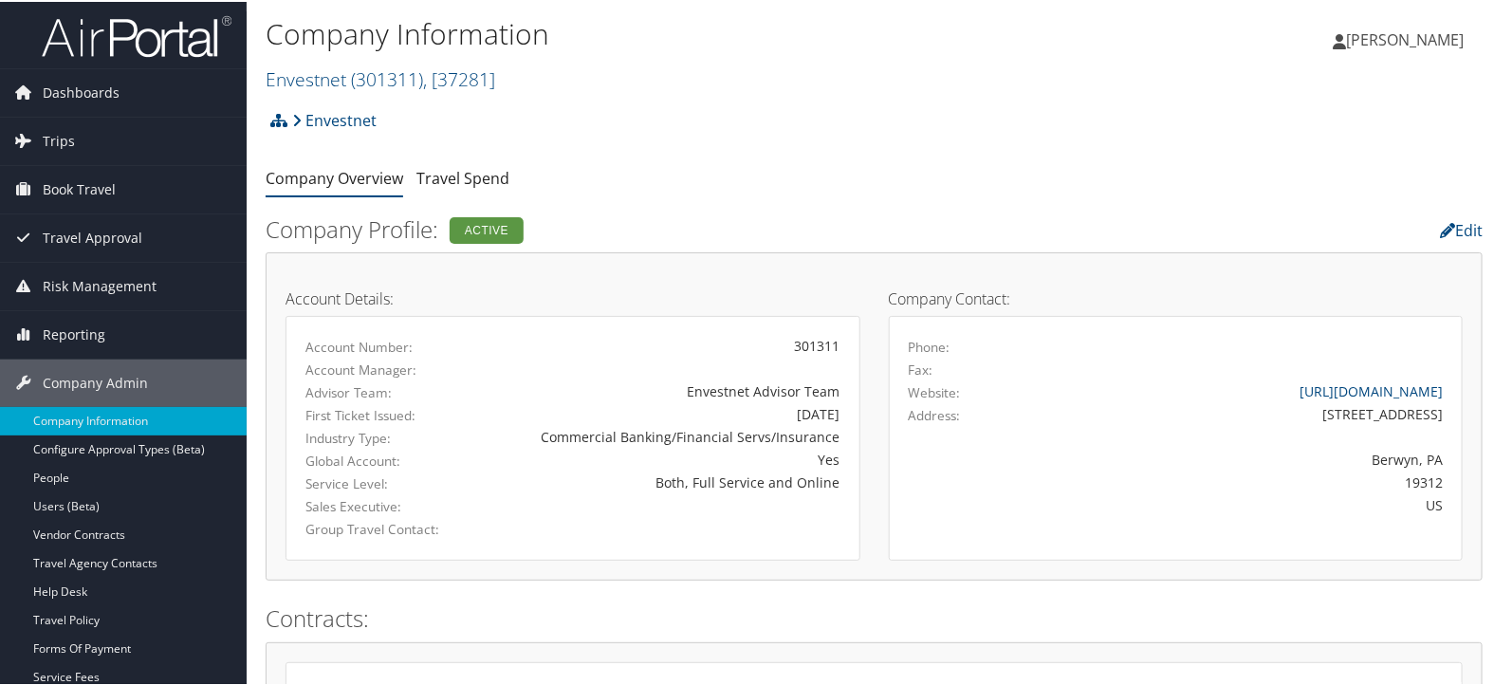
click at [1241, 132] on div "Envestnet Account Structure Envestnet (301311) ACTIVE Create Child × Create Cli…" at bounding box center [874, 125] width 1217 height 51
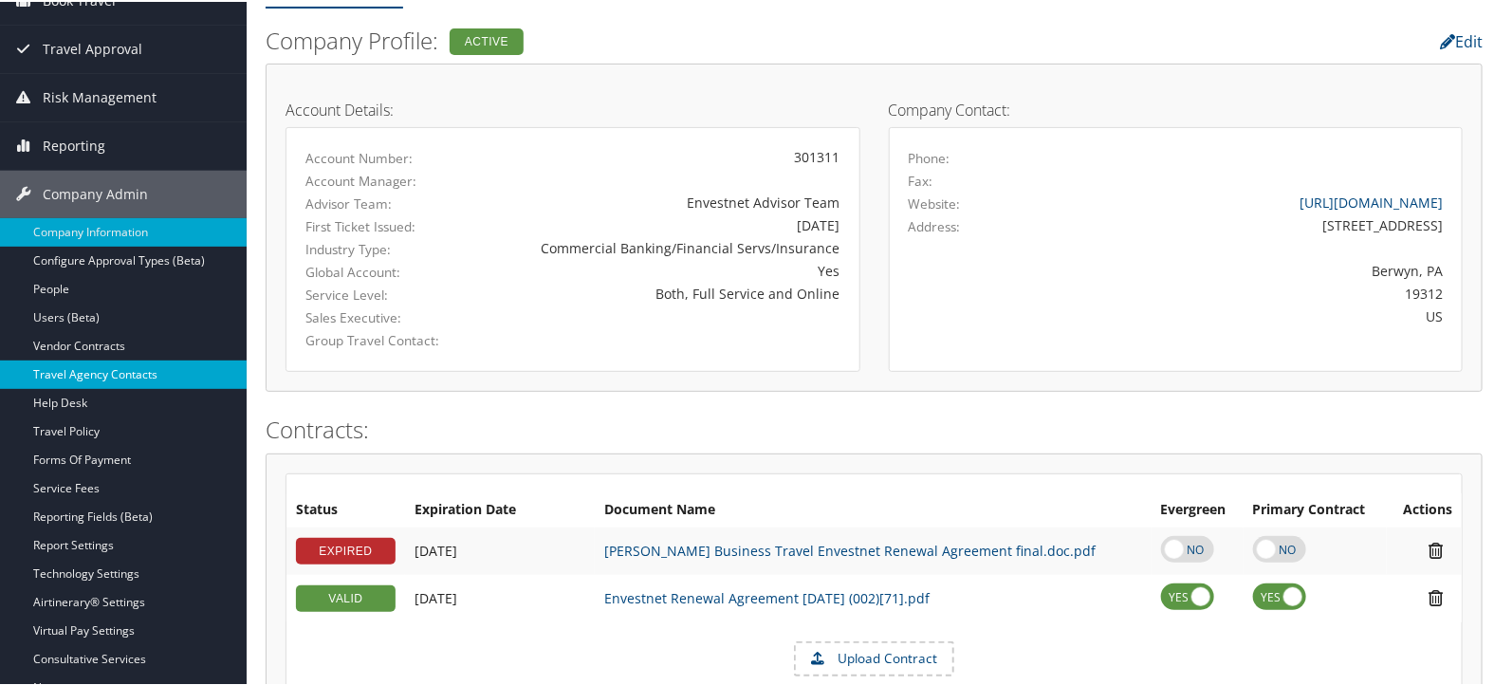
scroll to position [211, 0]
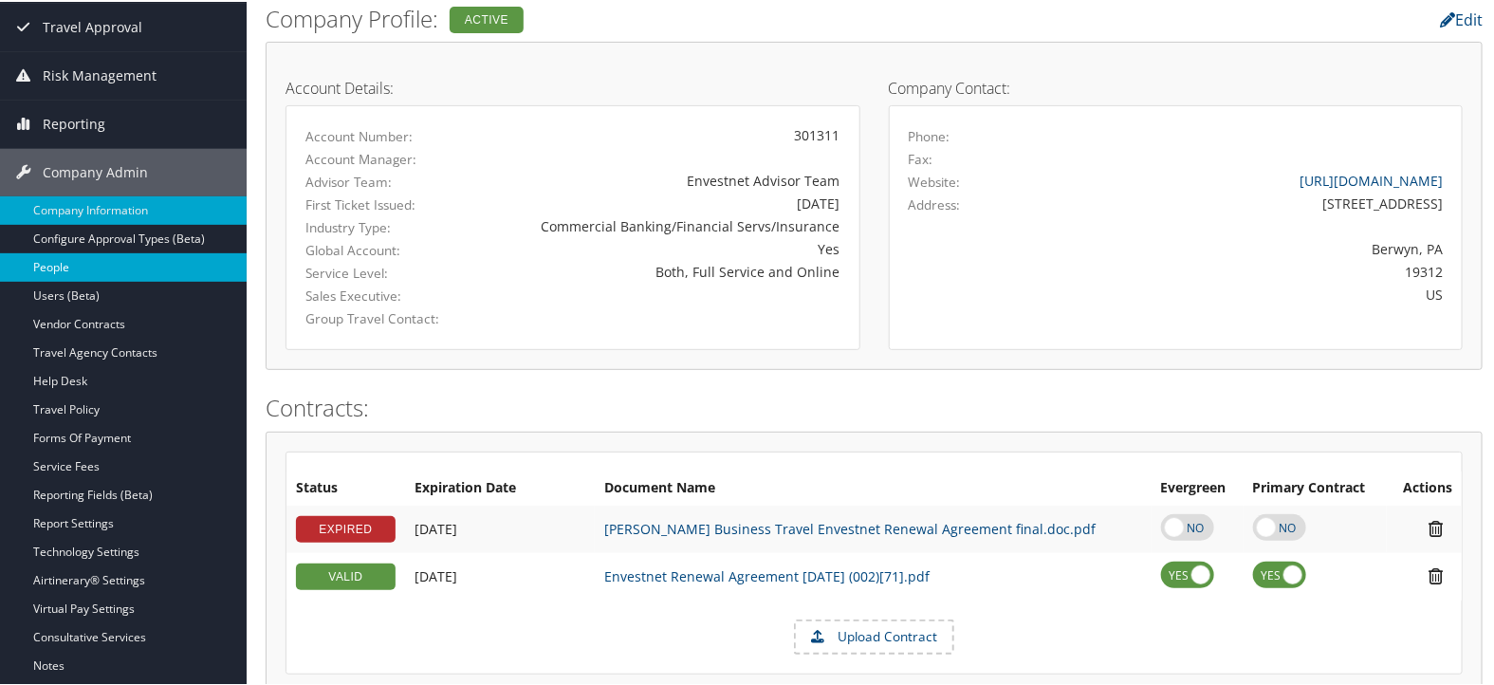
click at [122, 257] on link "People" at bounding box center [123, 265] width 247 height 28
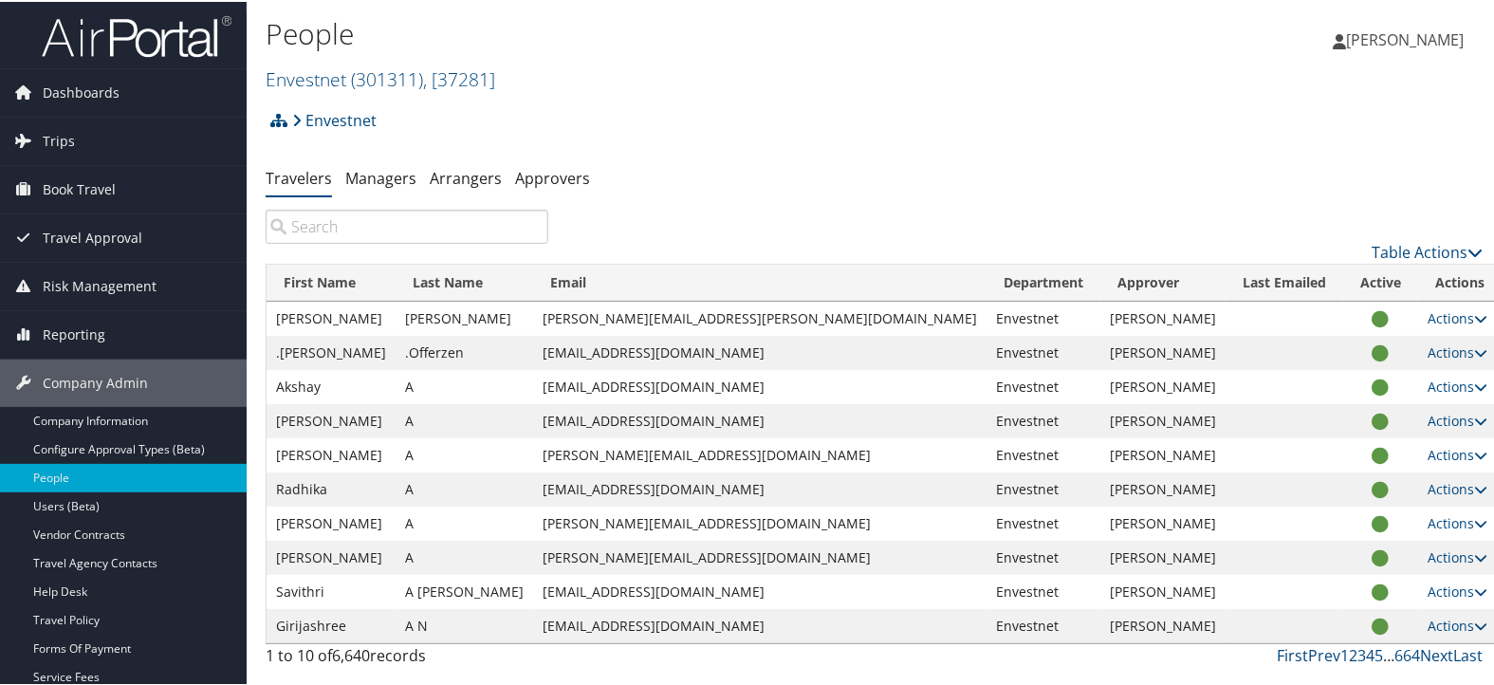
click at [492, 232] on input "search" at bounding box center [407, 225] width 283 height 34
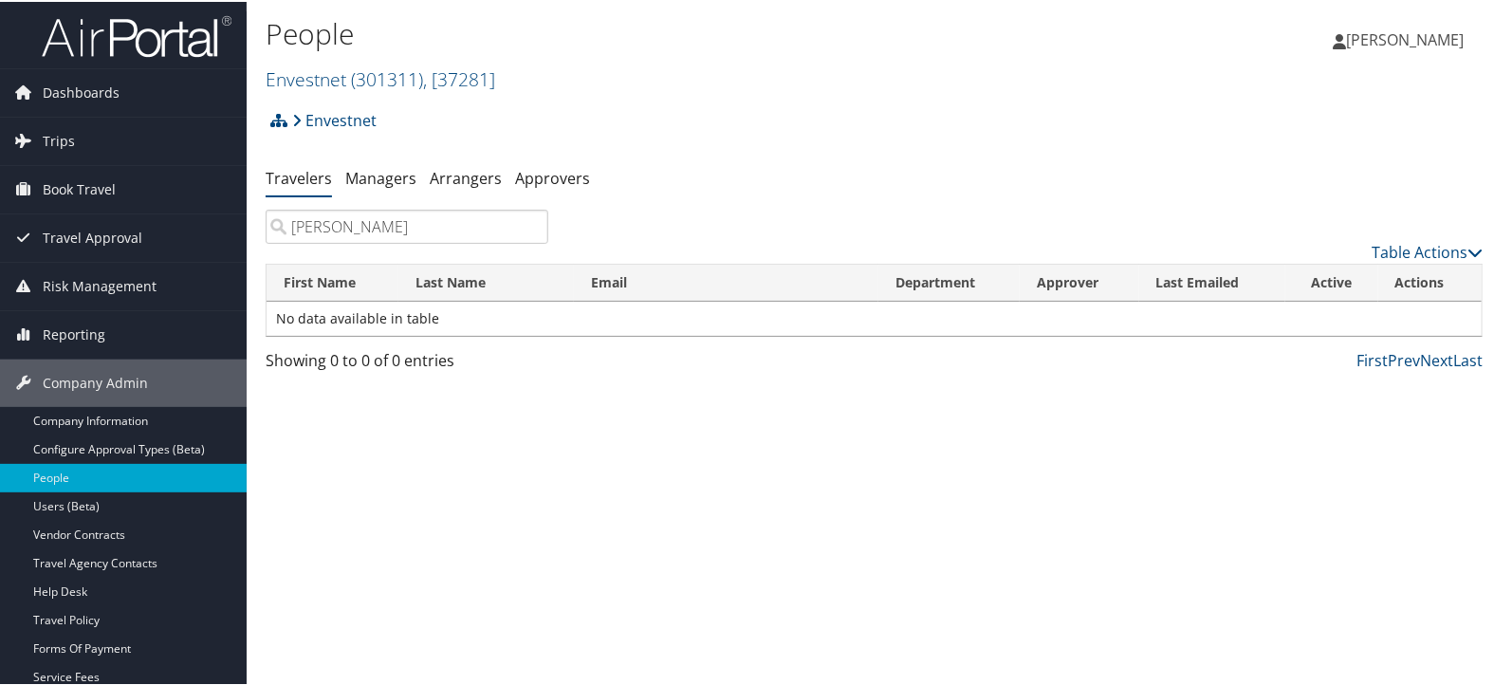
click at [352, 224] on input "[PERSON_NAME]" at bounding box center [407, 225] width 283 height 34
type input "[PERSON_NAME]"
click at [397, 76] on span "( 301311 )" at bounding box center [387, 77] width 72 height 26
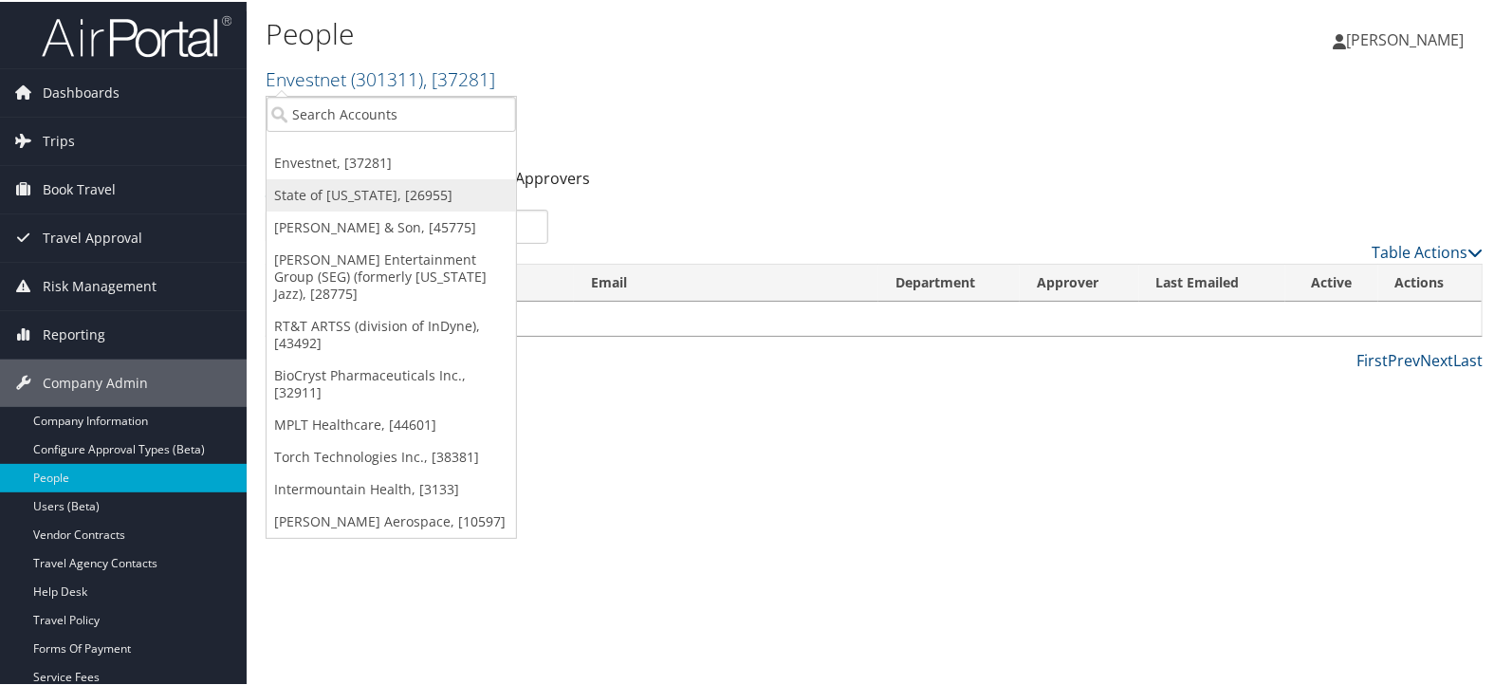
click at [381, 194] on link "State of Colorado, [26955]" at bounding box center [391, 193] width 249 height 32
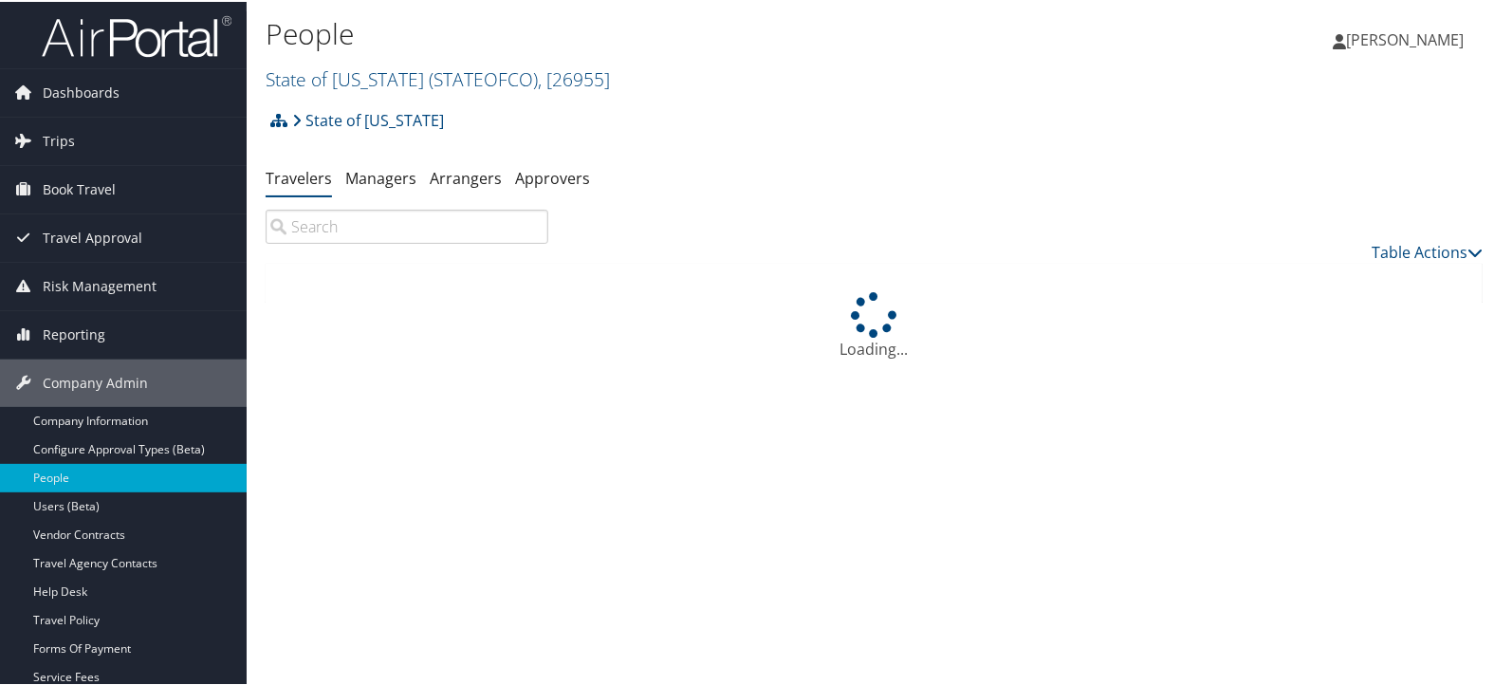
click at [404, 225] on input "search" at bounding box center [407, 225] width 283 height 34
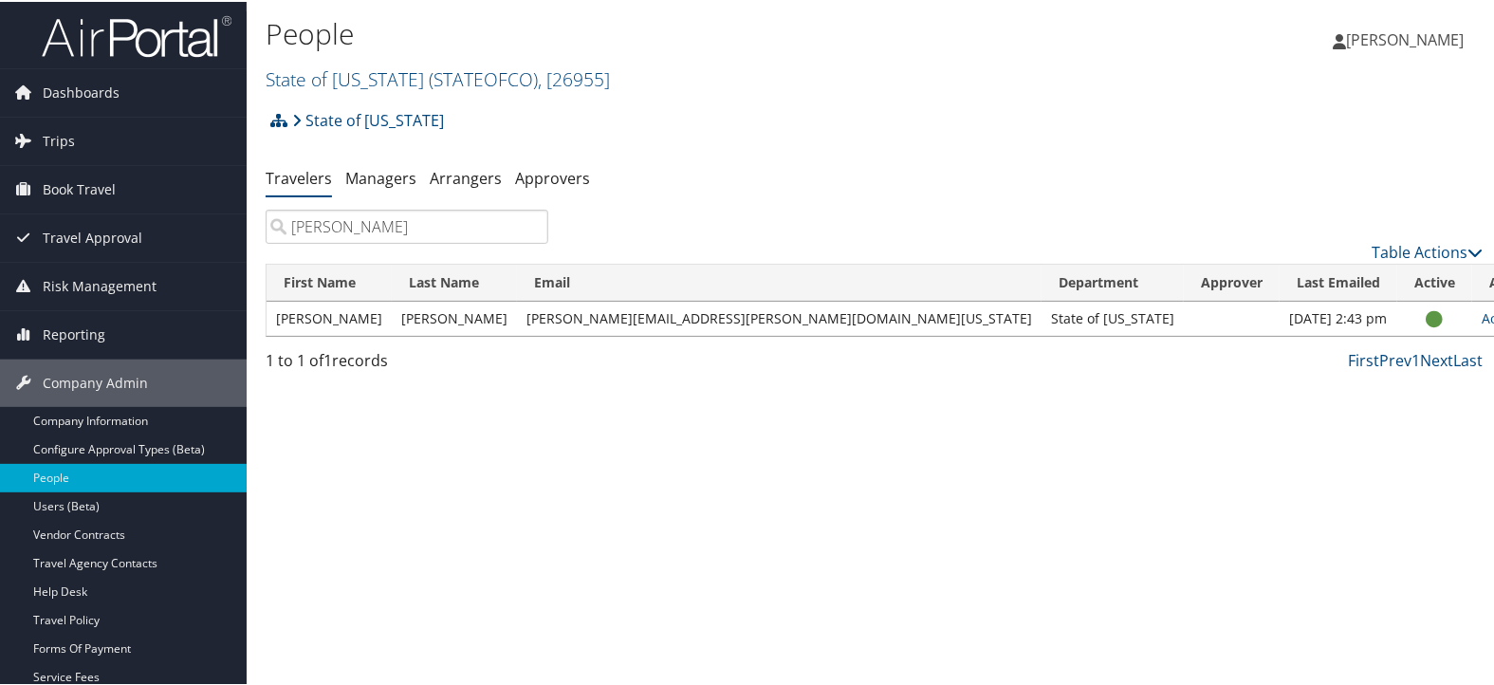
type input "dupree"
click at [1472, 314] on td "Actions User Settings View Profile User Technology Settings Add Note Edit Notes…" at bounding box center [1513, 317] width 83 height 34
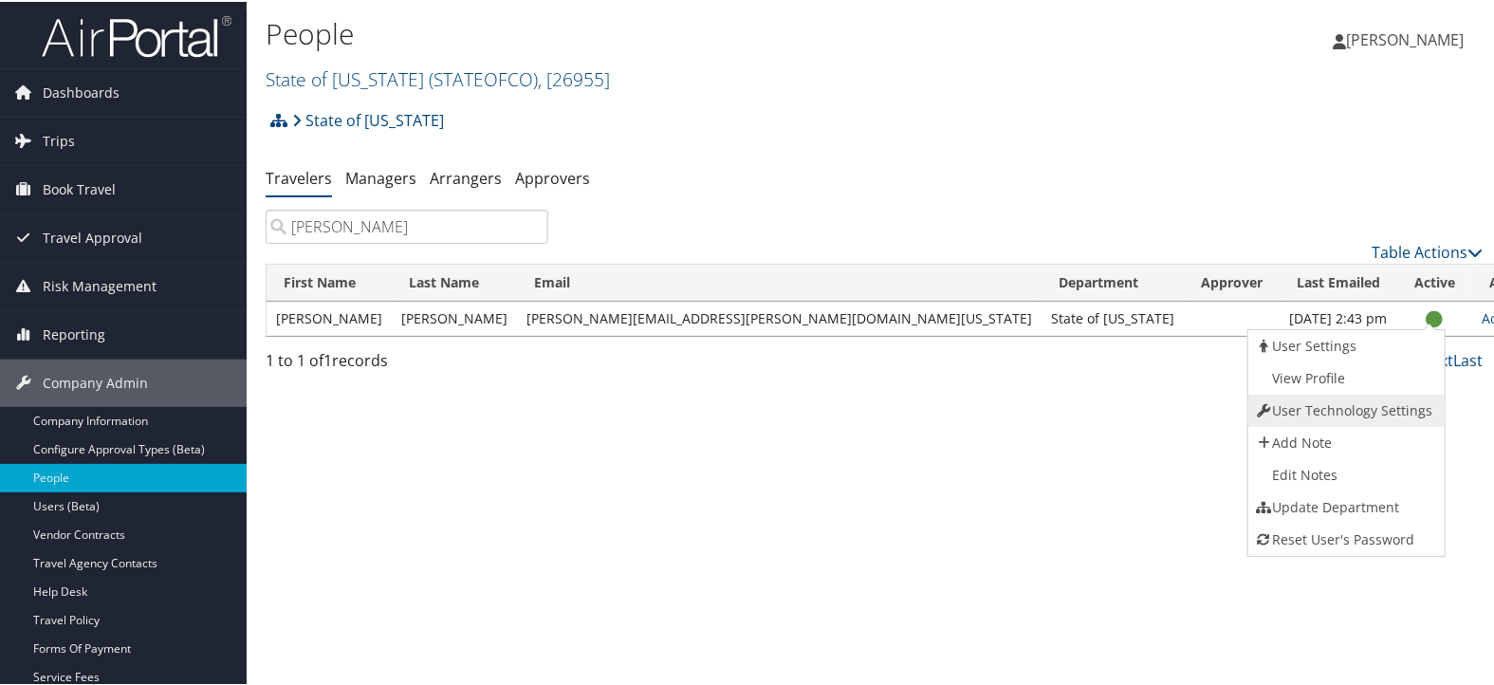
click at [1363, 393] on link "User Technology Settings" at bounding box center [1344, 409] width 193 height 32
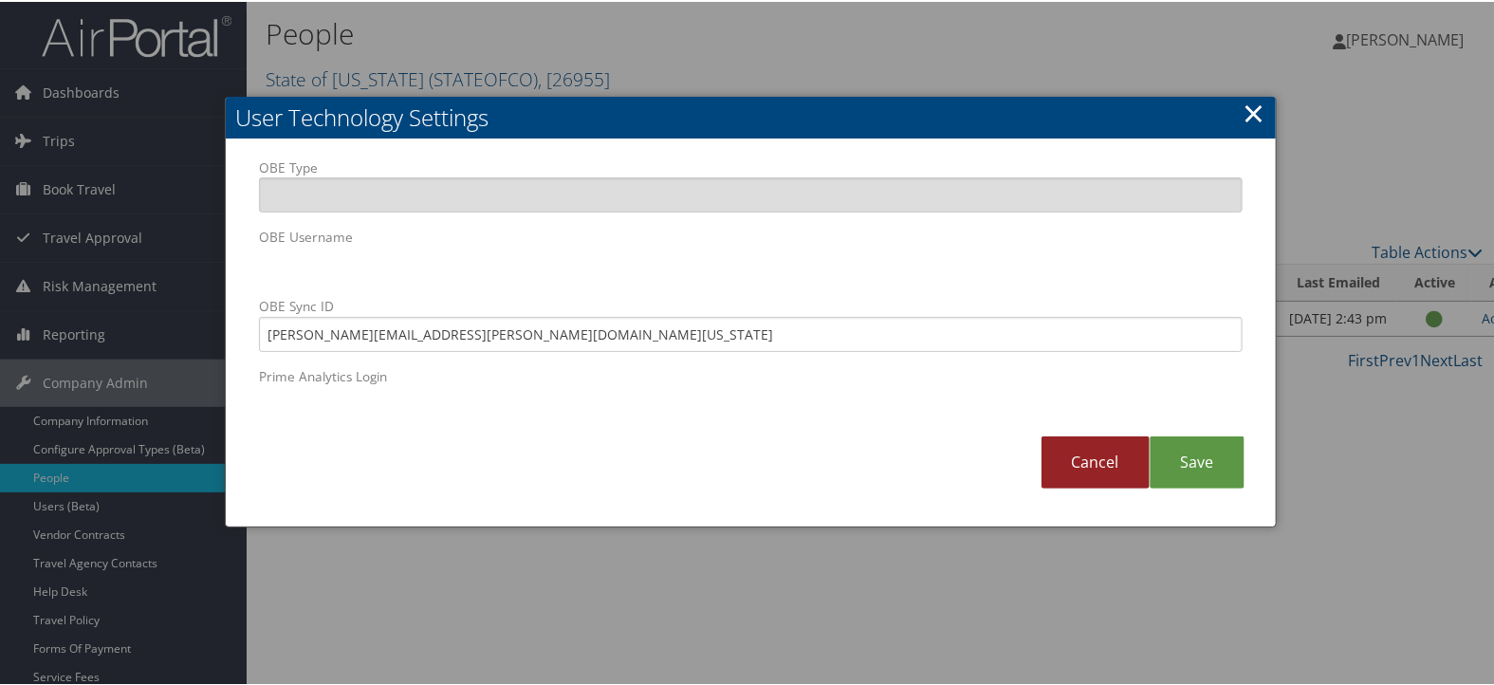
click at [1083, 450] on link "Cancel" at bounding box center [1095, 460] width 108 height 52
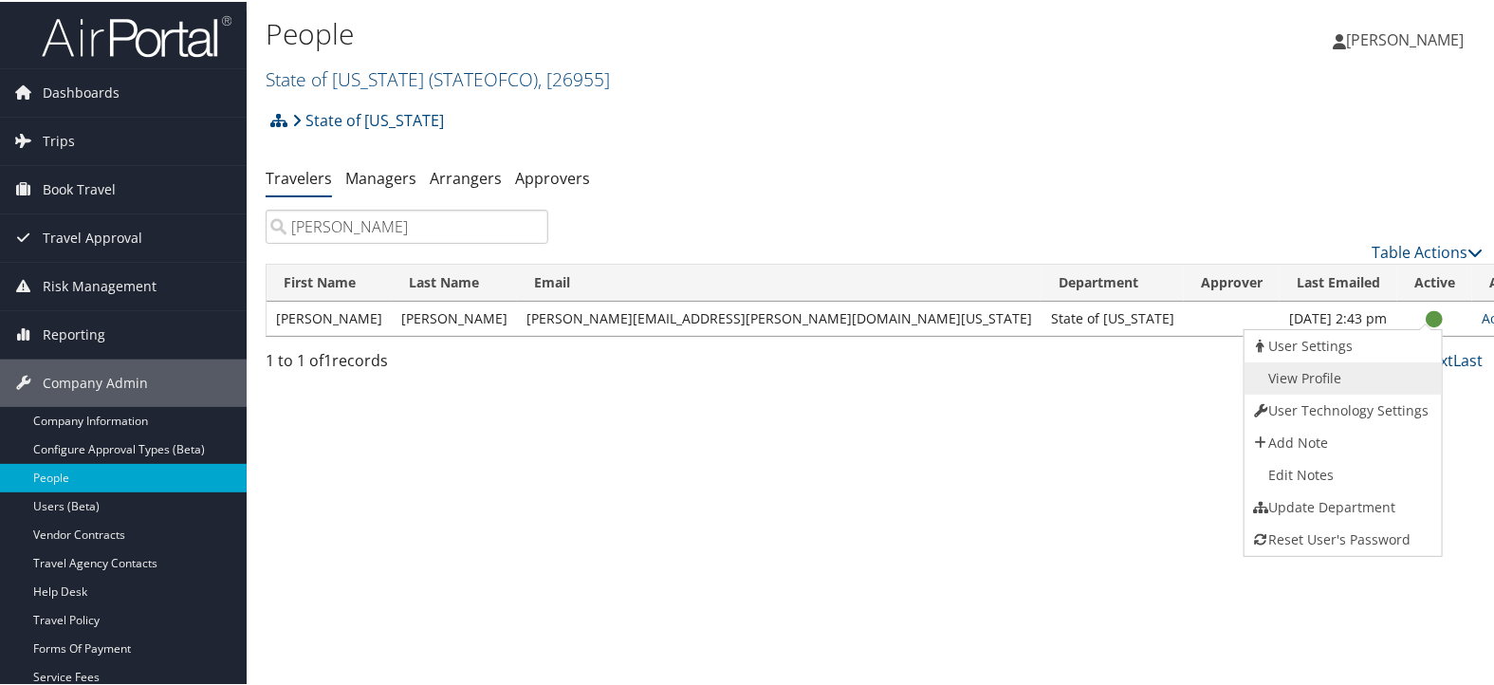
click at [1342, 376] on link "View Profile" at bounding box center [1340, 376] width 193 height 32
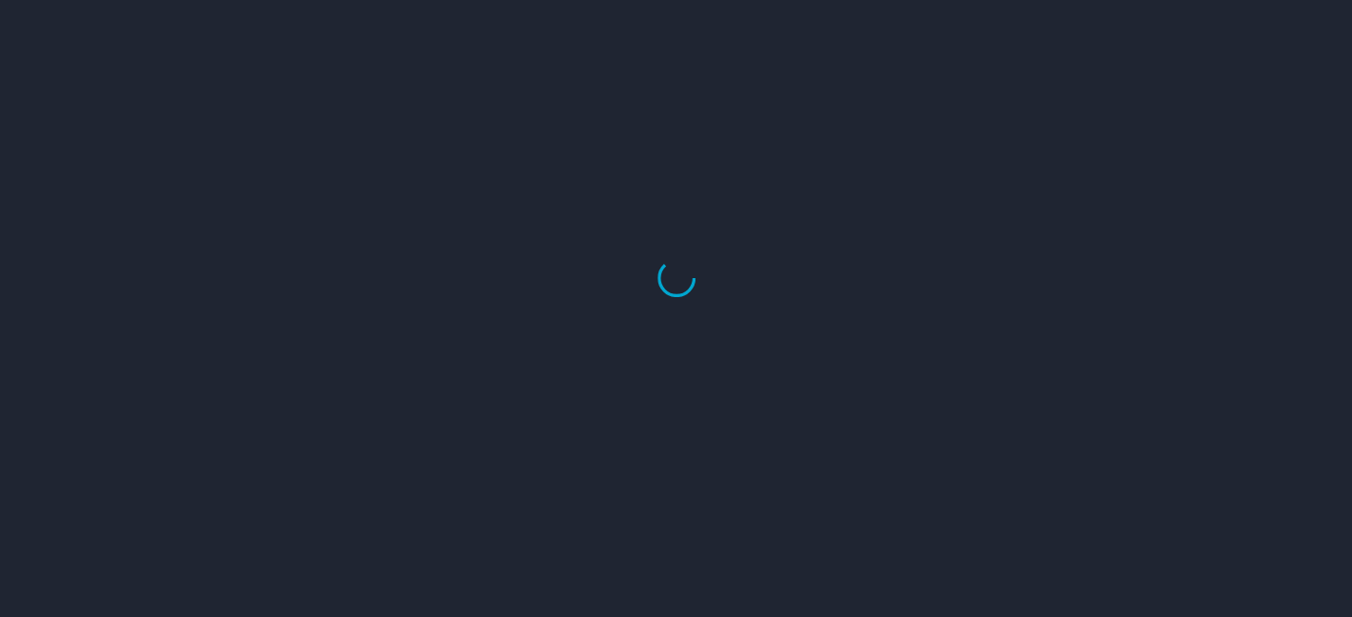
select select "US"
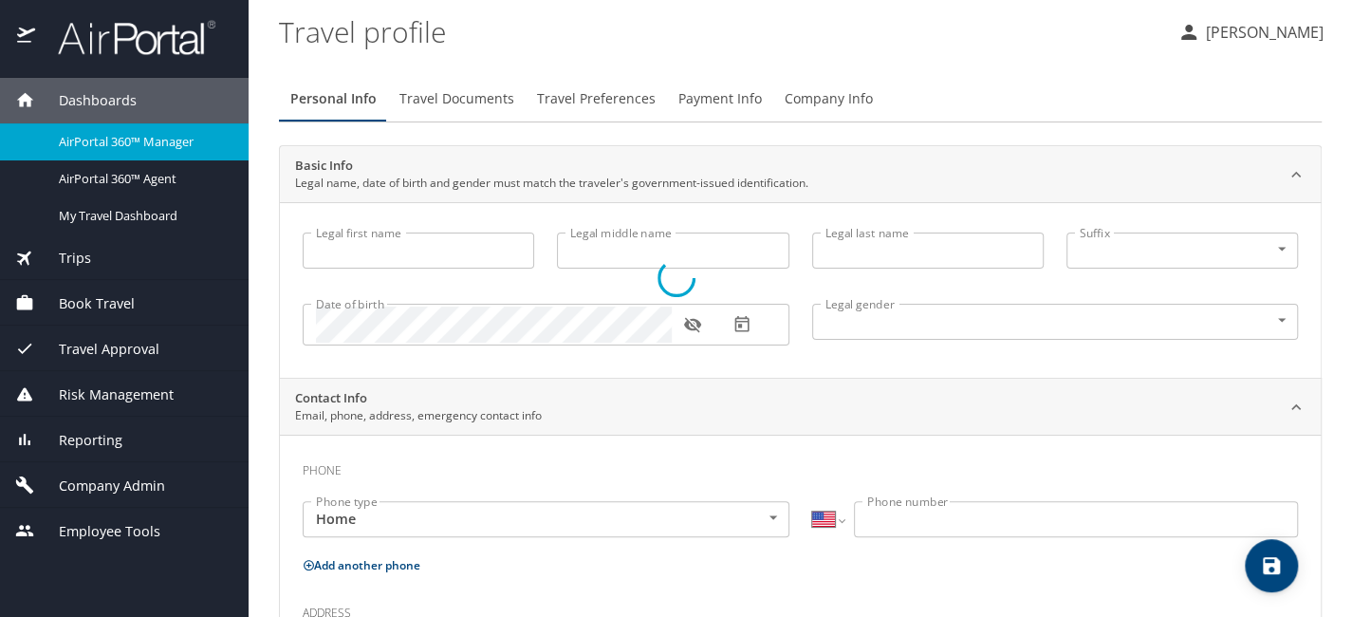
type input "[PERSON_NAME]"
type input "Brabant"
type input "[PERSON_NAME]"
type input "Male"
type input "Ariana"
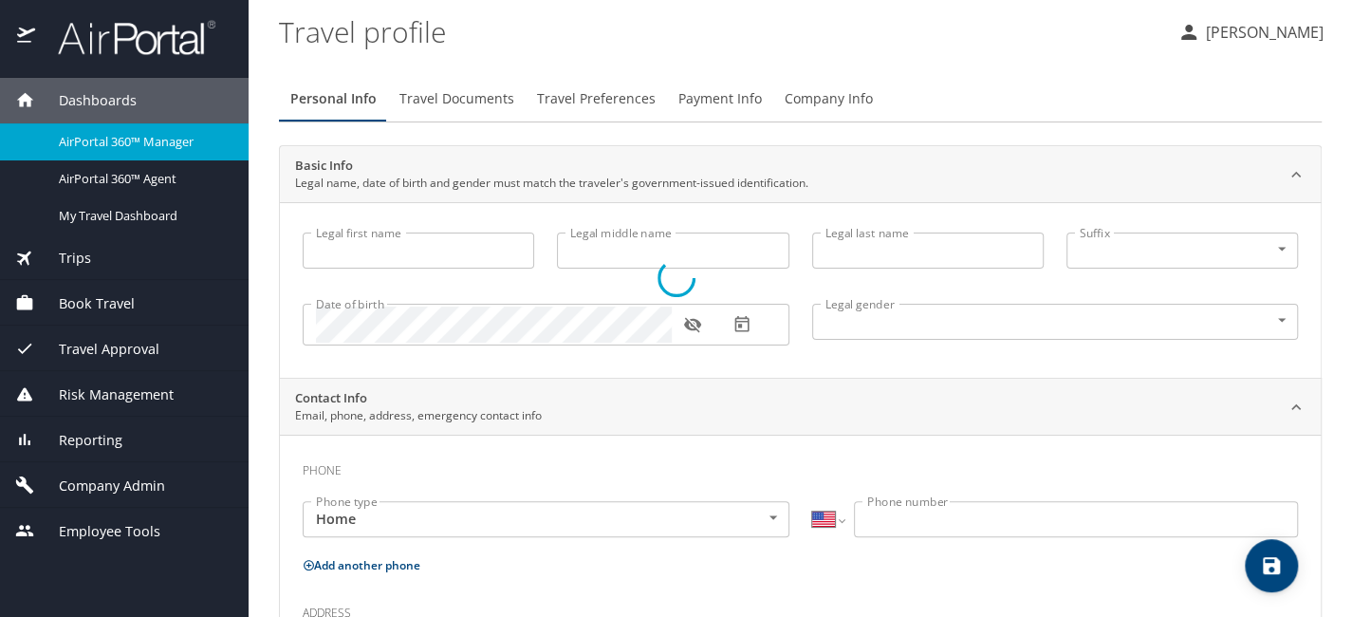
type input "Harner"
type input "(720) 299-4705"
select select "US"
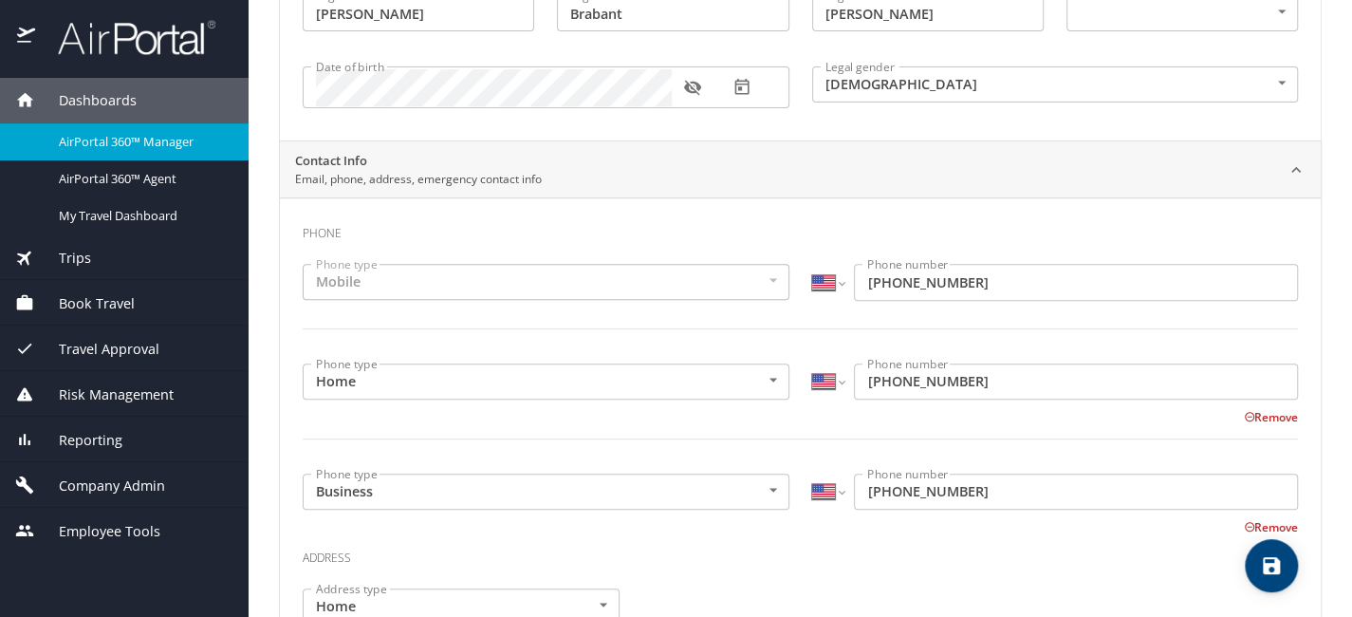
scroll to position [190, 0]
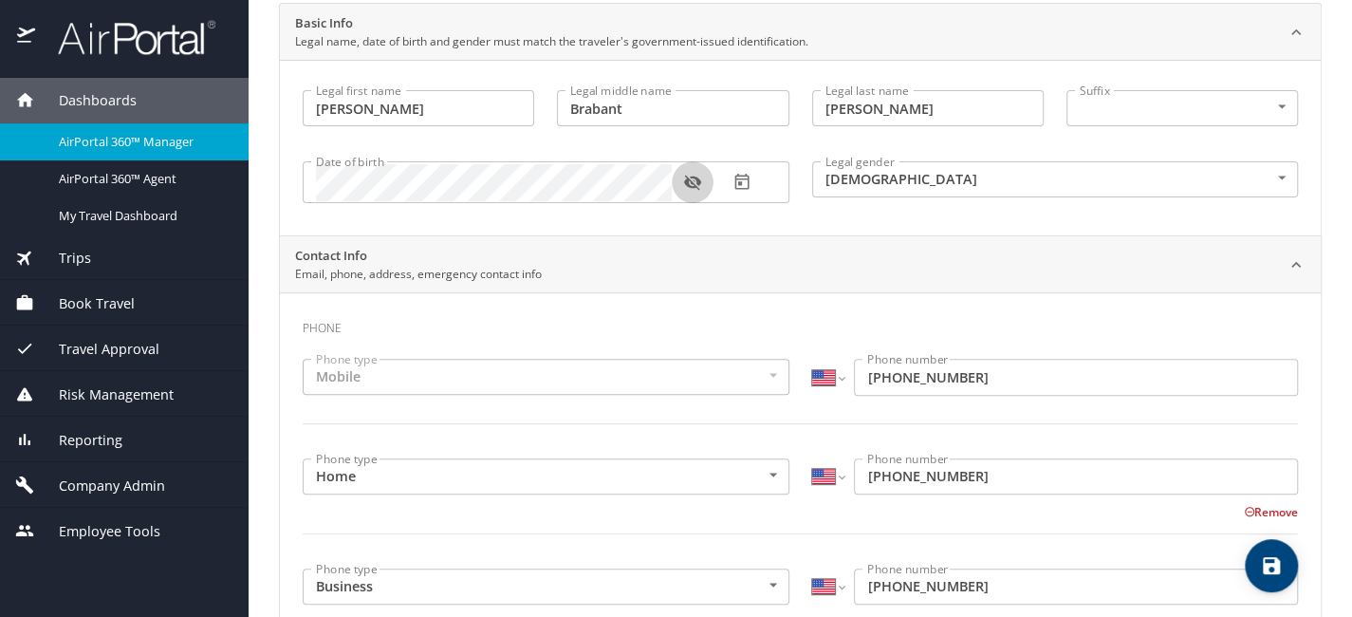
click at [686, 183] on icon "button" at bounding box center [692, 182] width 17 height 15
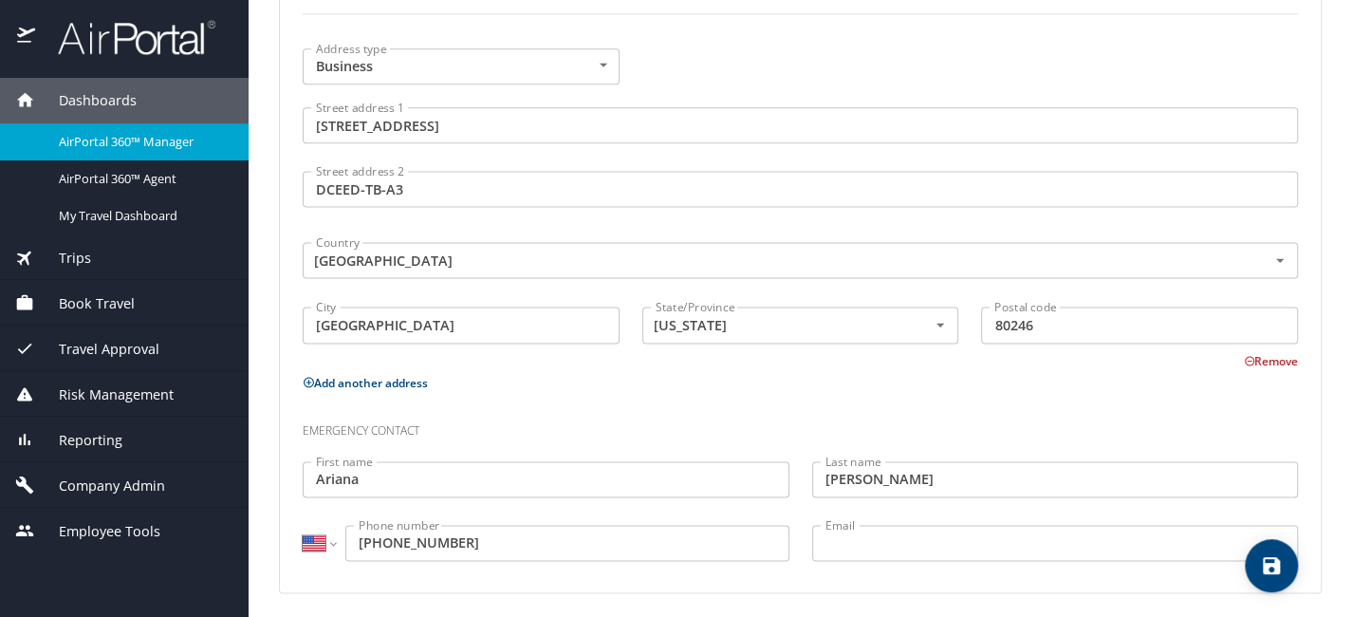
scroll to position [1196, 0]
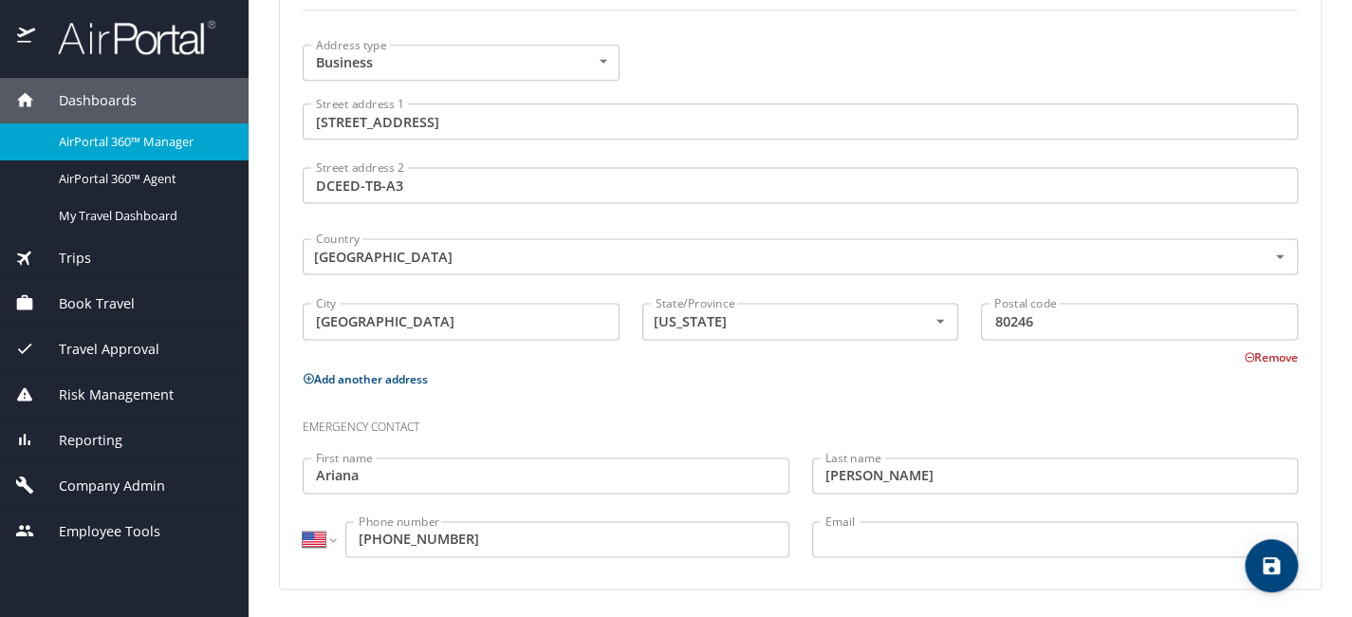
click at [133, 475] on span "Company Admin" at bounding box center [100, 485] width 130 height 21
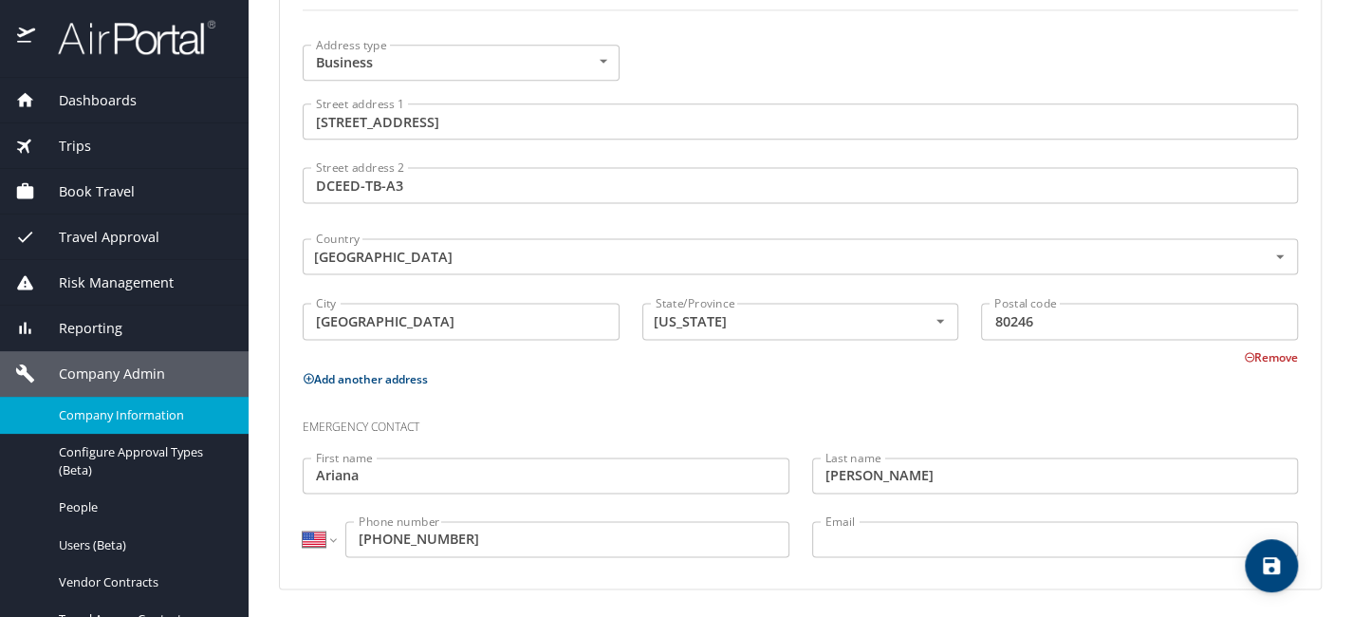
scroll to position [95, 0]
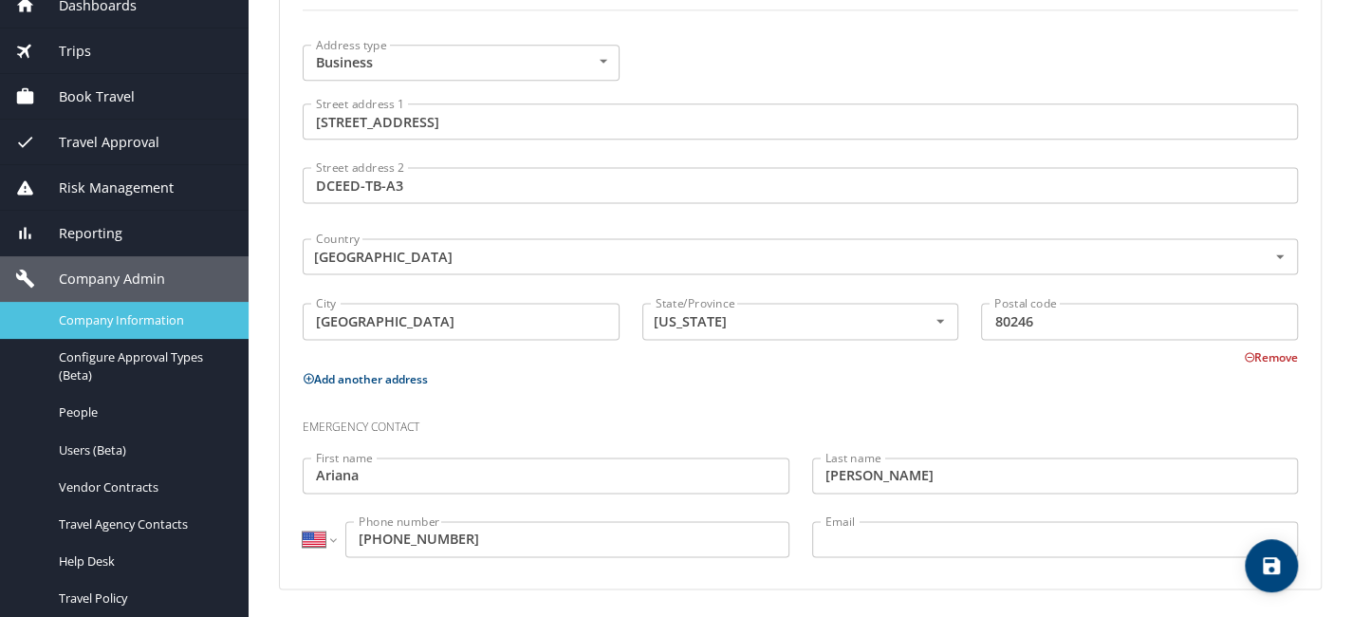
click at [152, 320] on span "Company Information" at bounding box center [142, 320] width 167 height 18
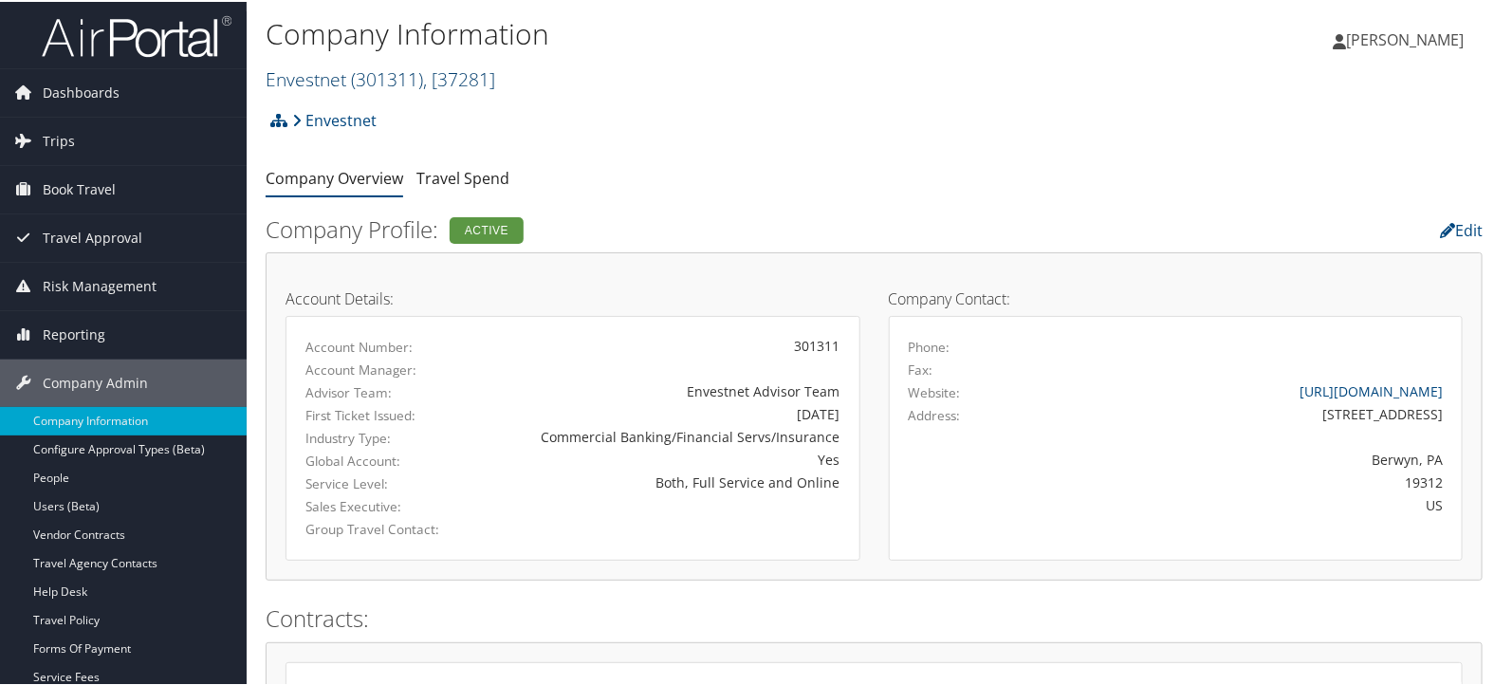
click at [433, 78] on span ", [ 37281 ]" at bounding box center [459, 77] width 72 height 26
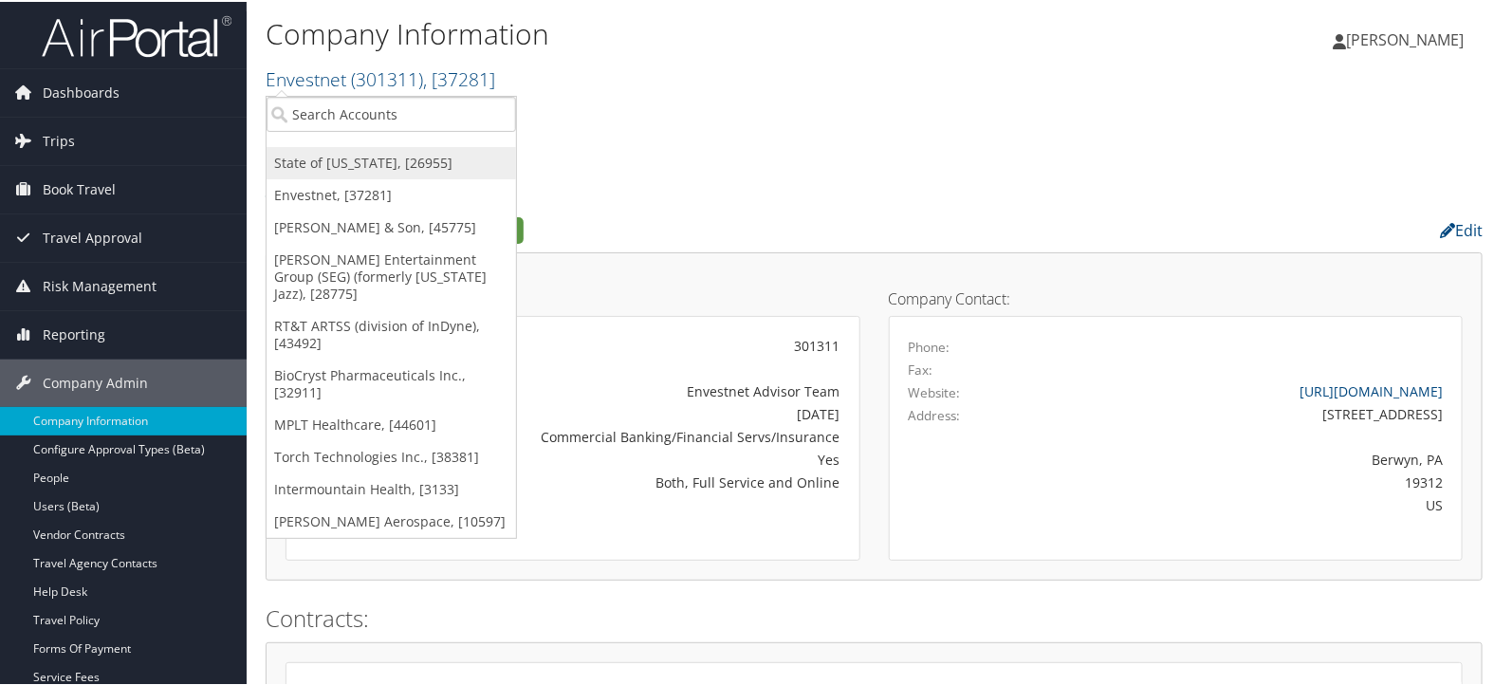
click at [388, 156] on link "State of [US_STATE], [26955]" at bounding box center [391, 161] width 249 height 32
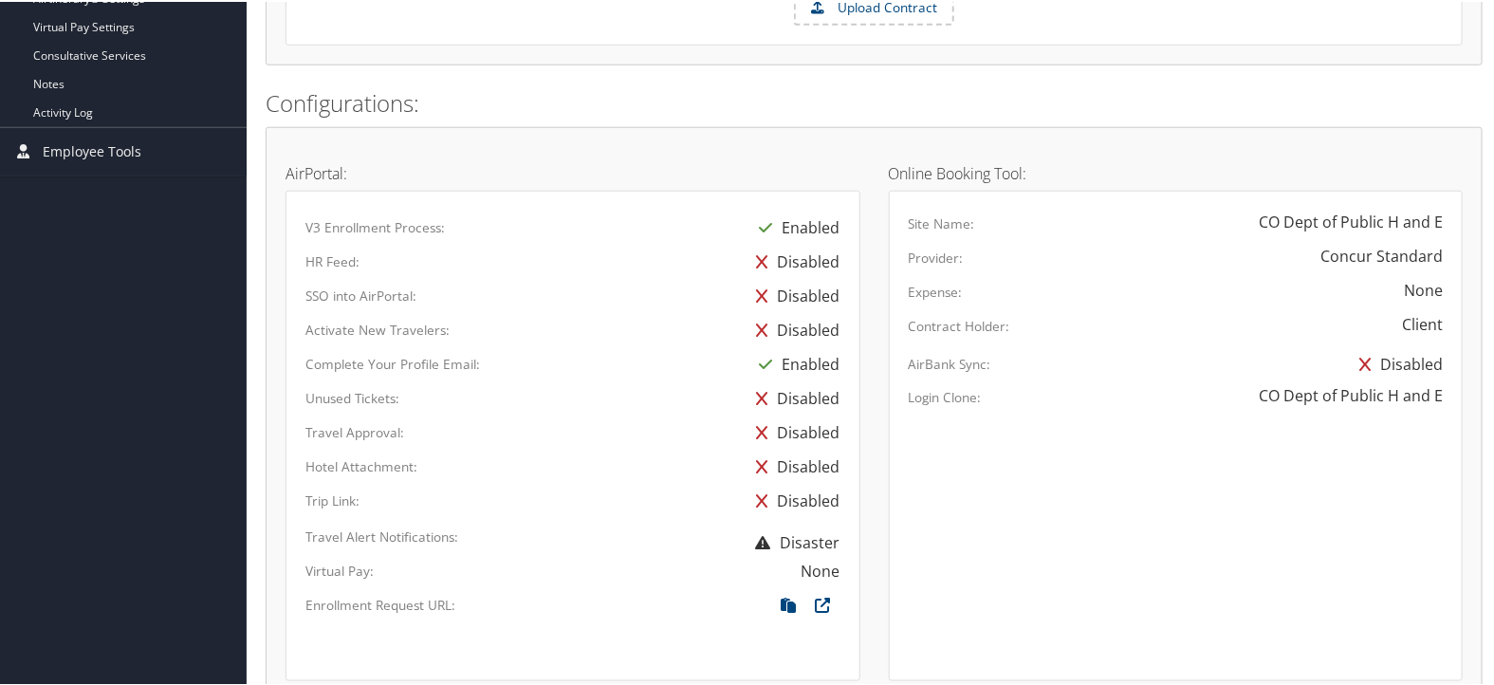
scroll to position [1159, 0]
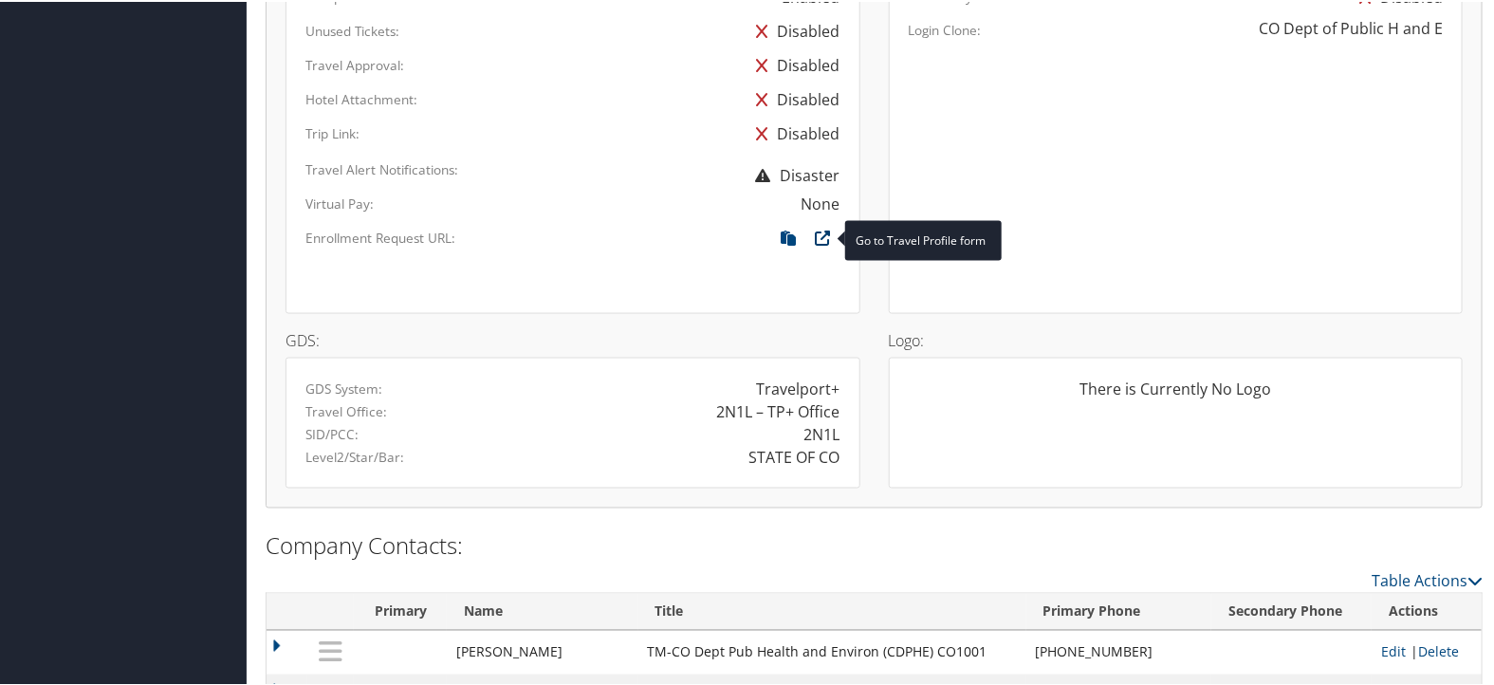
click at [819, 235] on icon at bounding box center [823, 241] width 34 height 25
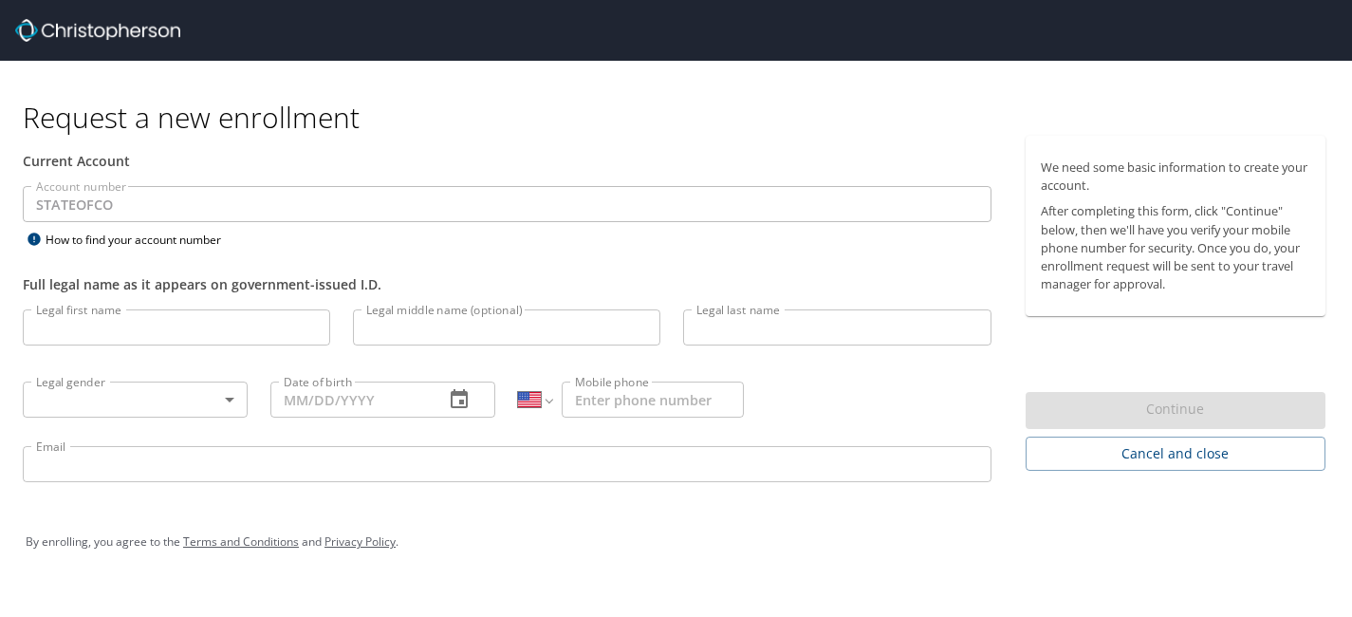
select select "US"
click at [847, 111] on h1 "Request a new enrollment" at bounding box center [681, 117] width 1317 height 37
